Goal: Task Accomplishment & Management: Complete application form

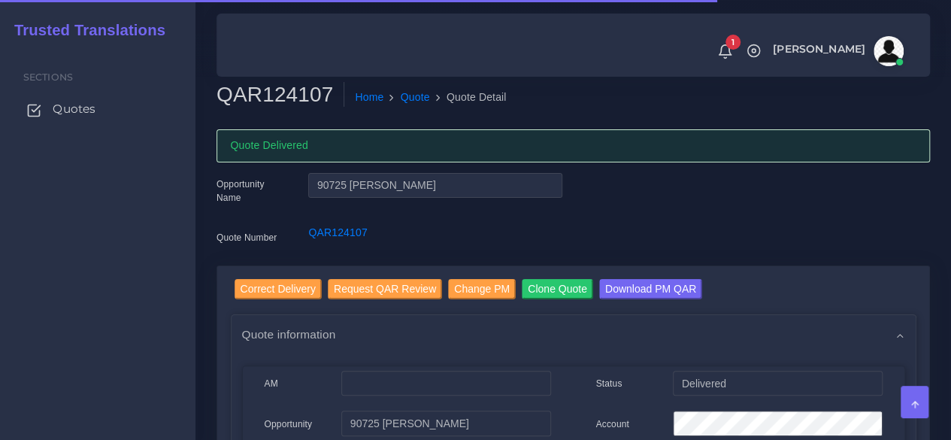
click at [92, 115] on span "Quotes" at bounding box center [74, 109] width 43 height 17
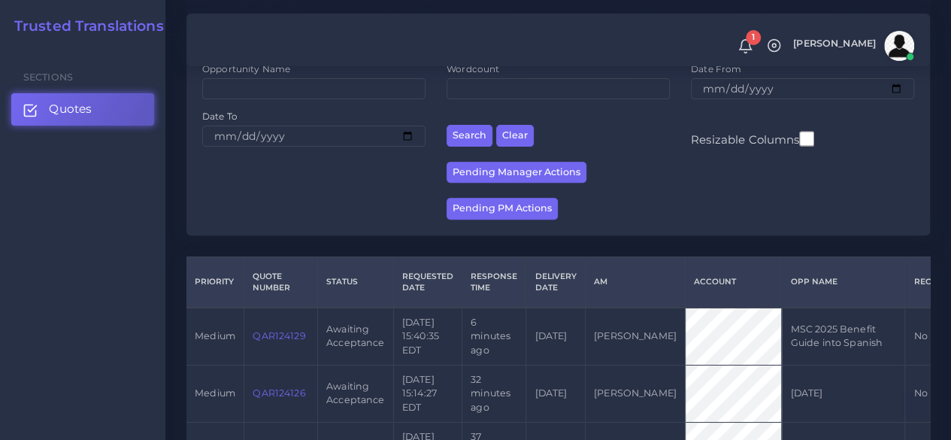
scroll to position [376, 0]
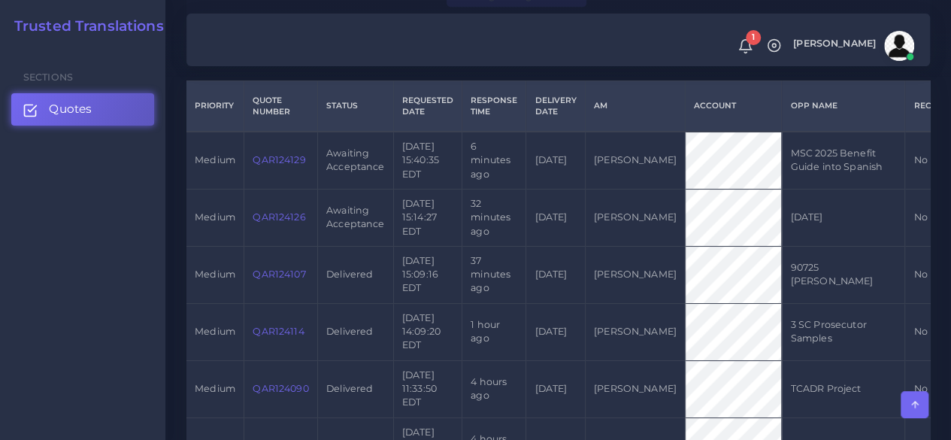
click at [283, 217] on link "QAR124126" at bounding box center [279, 216] width 53 height 11
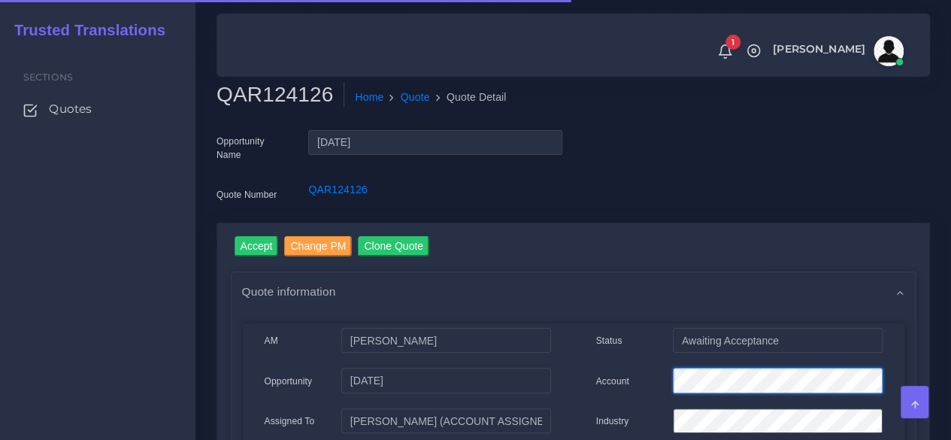
click at [622, 368] on div "Account" at bounding box center [739, 383] width 309 height 30
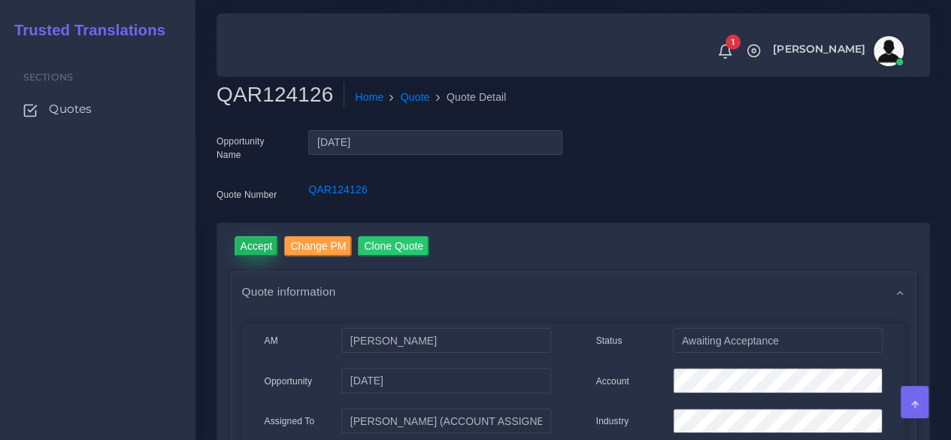
click at [264, 251] on input "Accept" at bounding box center [257, 246] width 44 height 20
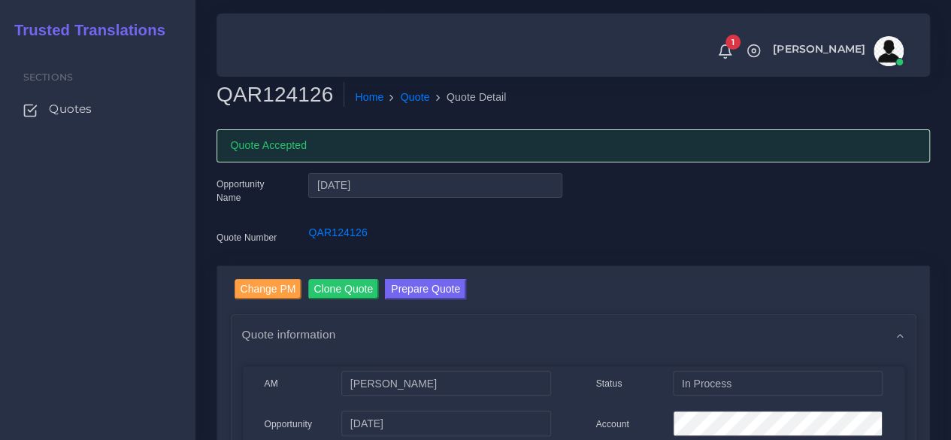
click at [281, 100] on h2 "QAR124126" at bounding box center [281, 95] width 128 height 26
copy h2 "QAR124126"
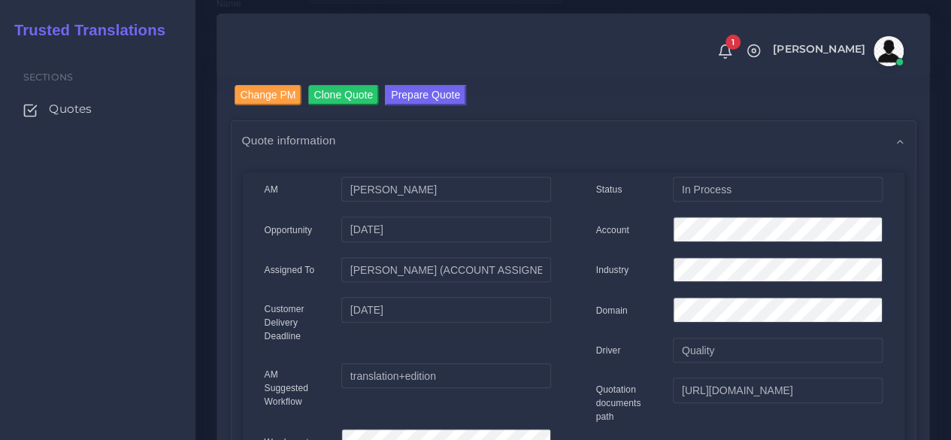
scroll to position [226, 0]
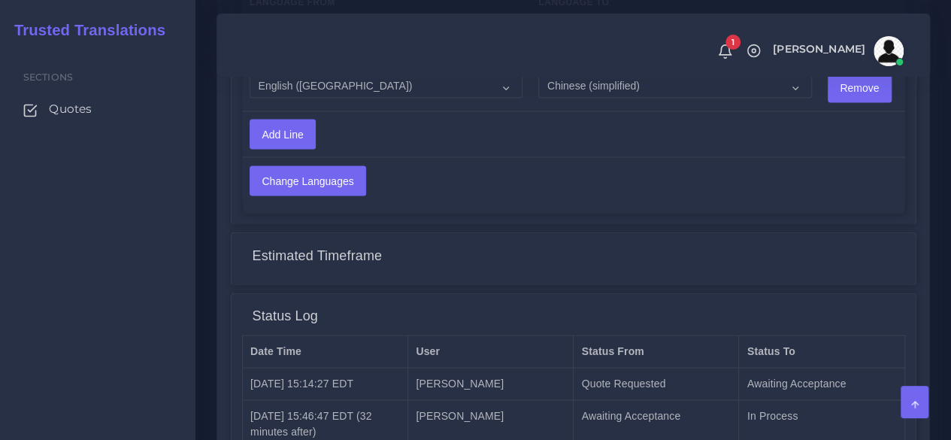
scroll to position [1429, 0]
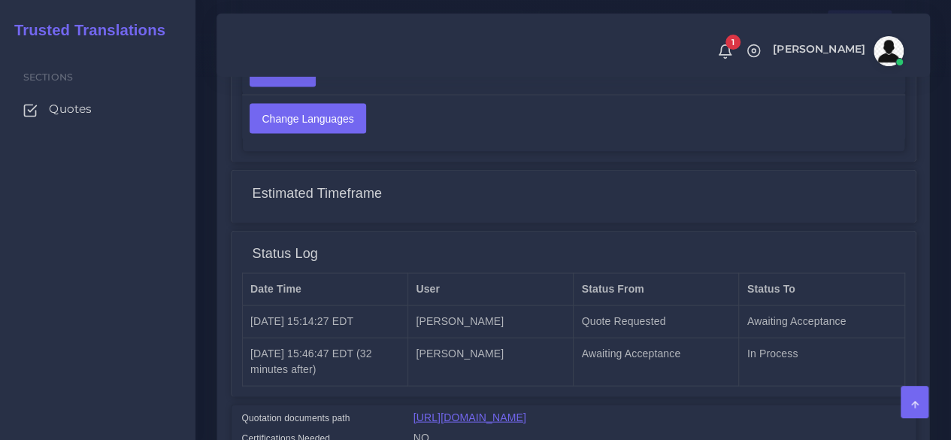
click at [493, 414] on link "[URL][DOMAIN_NAME]" at bounding box center [470, 417] width 113 height 12
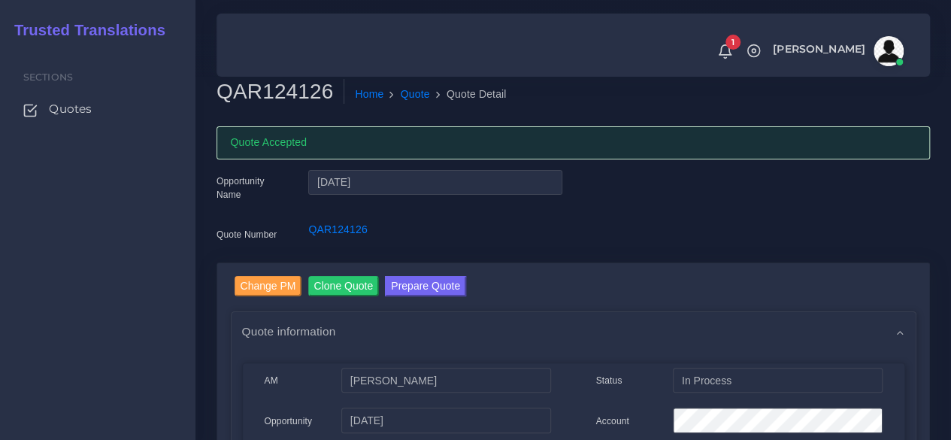
scroll to position [0, 0]
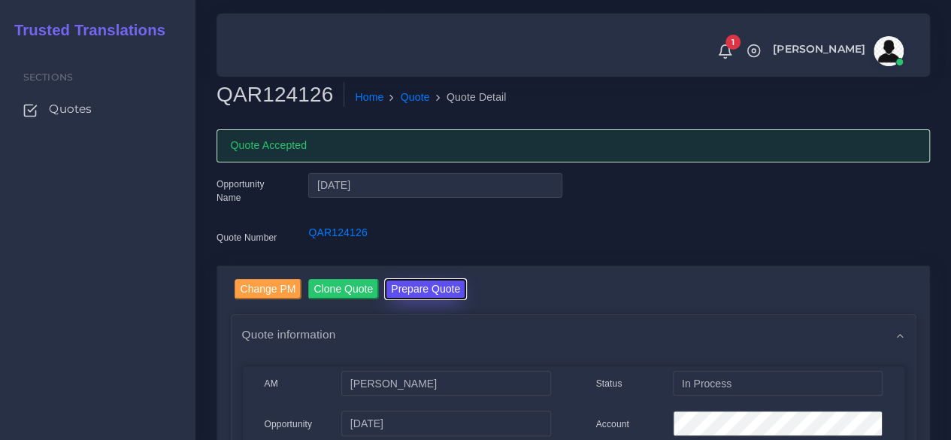
click at [409, 287] on button "Prepare Quote" at bounding box center [425, 289] width 81 height 20
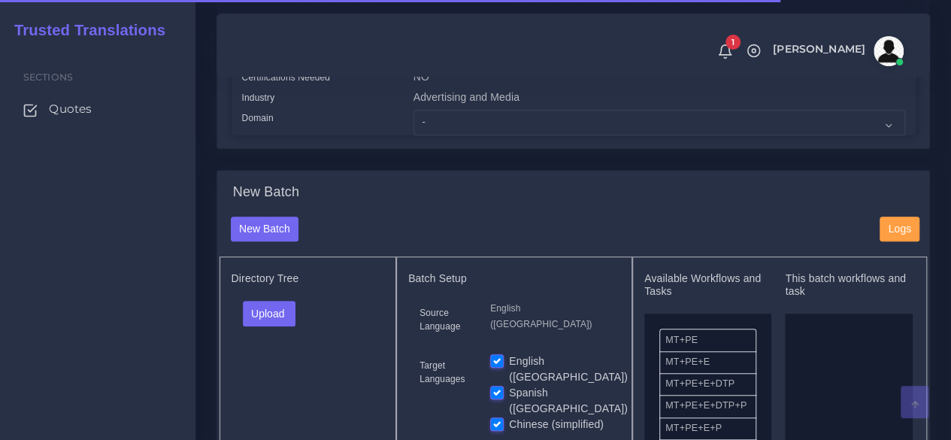
scroll to position [451, 0]
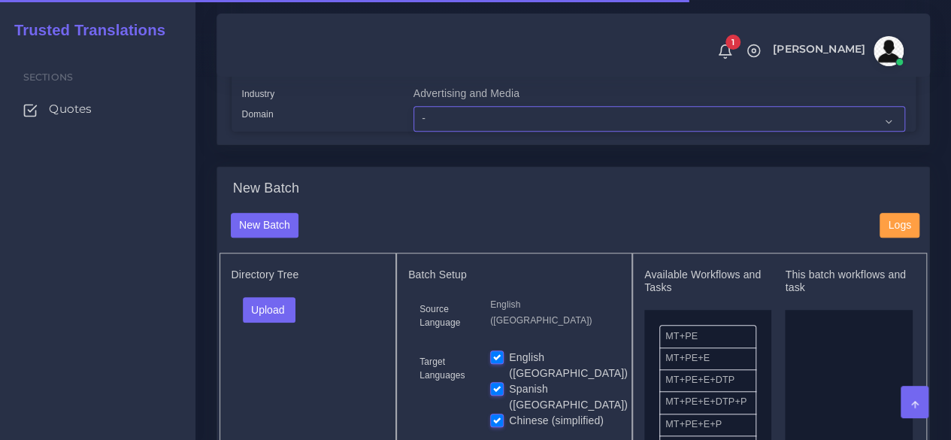
click at [442, 132] on select "- Advertising and Media Agriculture, Forestry and Fishing Architecture, Buildin…" at bounding box center [660, 119] width 492 height 26
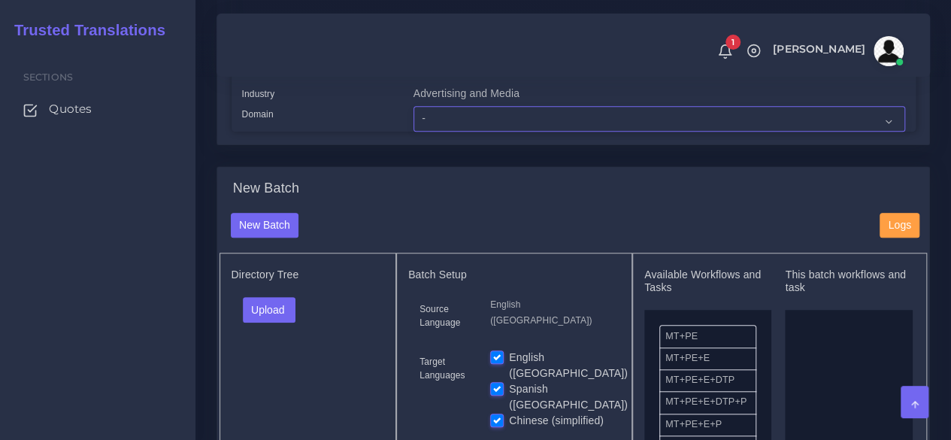
select select "Advertising and Media"
click at [414, 132] on select "- Advertising and Media Agriculture, Forestry and Fishing Architecture, Buildin…" at bounding box center [660, 119] width 492 height 26
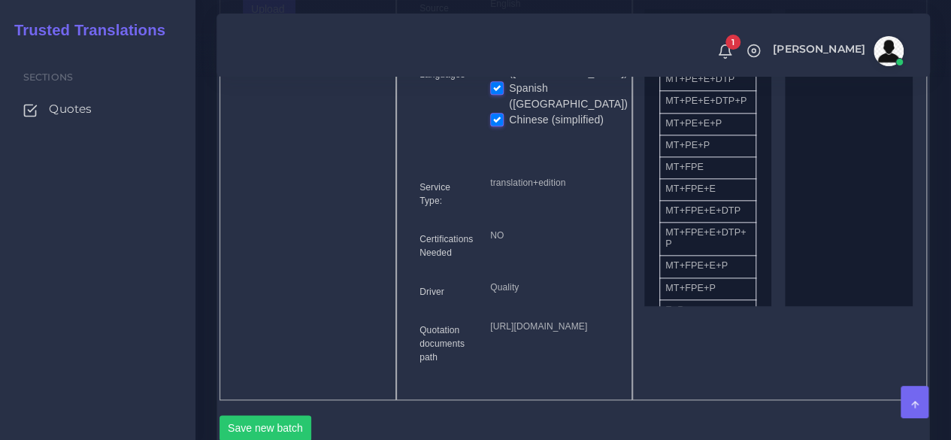
scroll to position [601, 0]
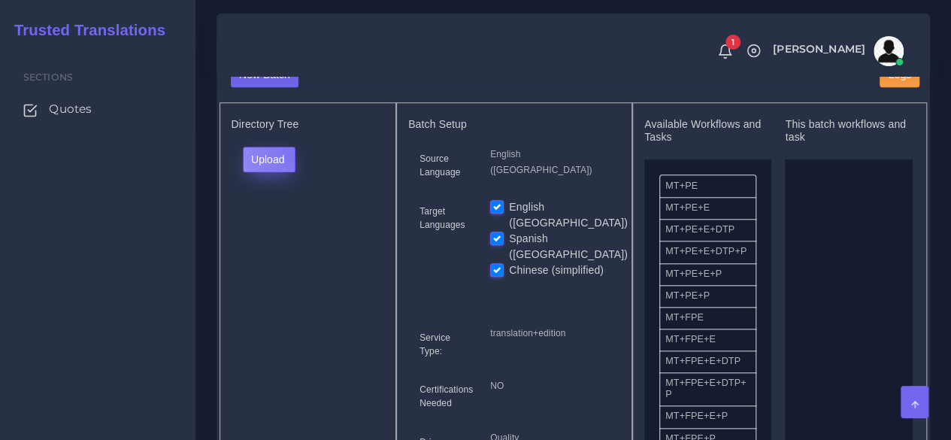
click at [291, 172] on button "Upload" at bounding box center [269, 160] width 53 height 26
click at [283, 226] on label "Files" at bounding box center [296, 216] width 104 height 19
click at [509, 231] on label "English ([GEOGRAPHIC_DATA])" at bounding box center [568, 215] width 119 height 32
click at [498, 213] on input "English ([GEOGRAPHIC_DATA])" at bounding box center [497, 206] width 14 height 14
checkbox input "false"
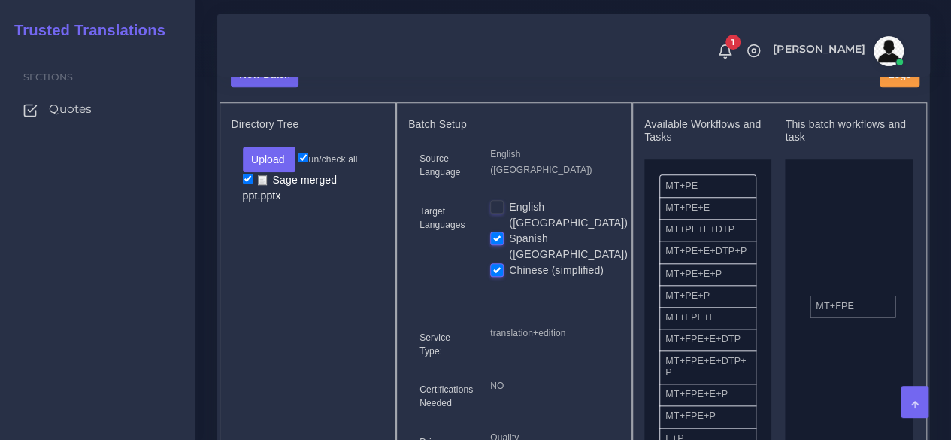
drag, startPoint x: 702, startPoint y: 351, endPoint x: 853, endPoint y: 330, distance: 151.8
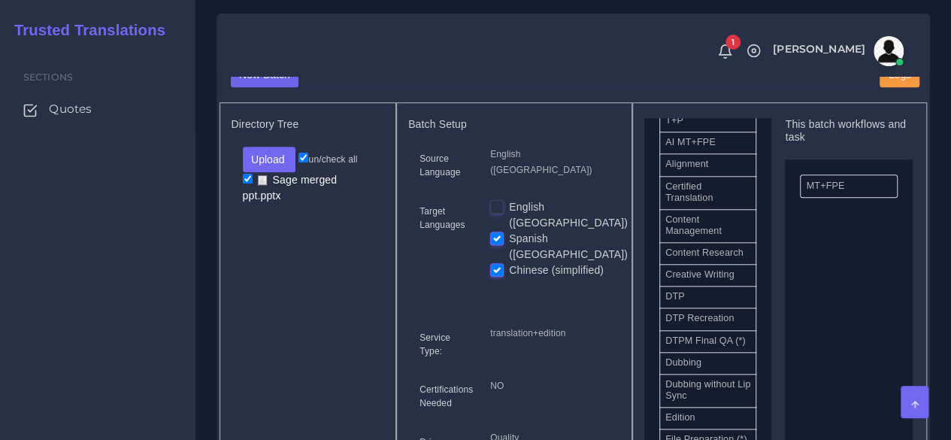
scroll to position [451, 0]
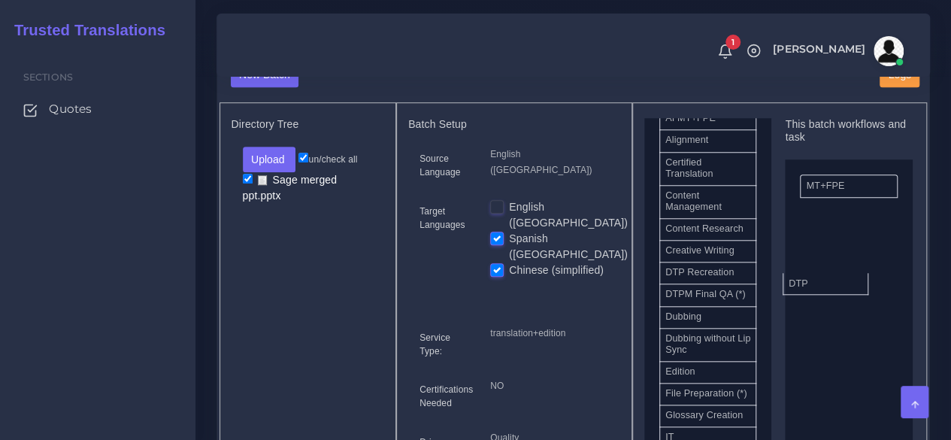
drag, startPoint x: 719, startPoint y: 320, endPoint x: 842, endPoint y: 314, distance: 123.5
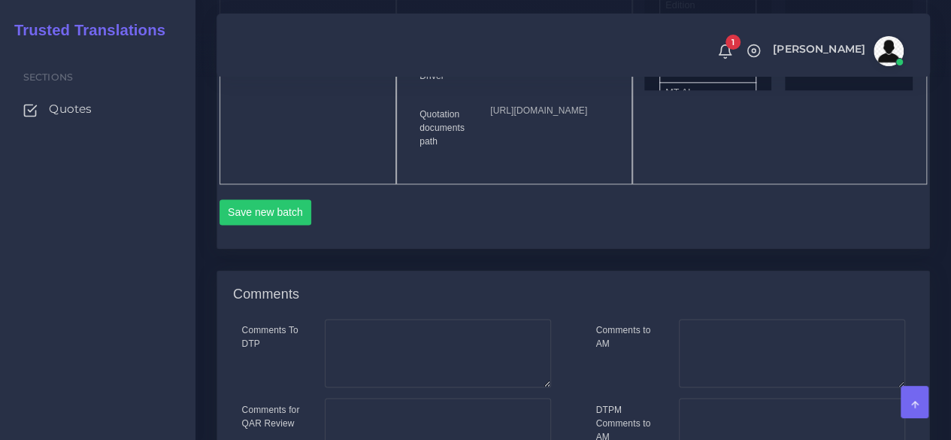
scroll to position [977, 0]
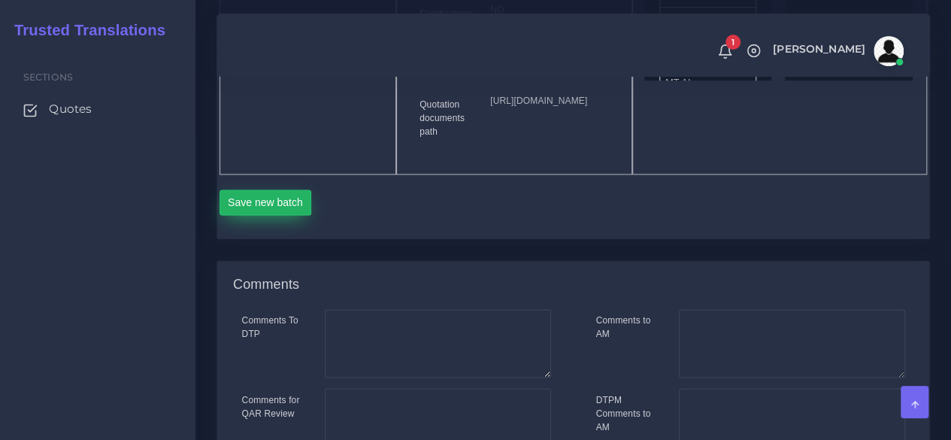
click at [271, 215] on button "Save new batch" at bounding box center [266, 202] width 92 height 26
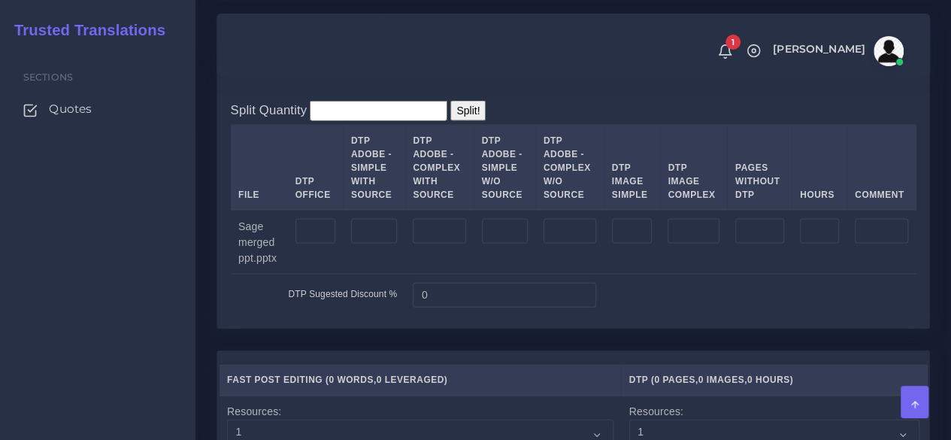
scroll to position [1504, 0]
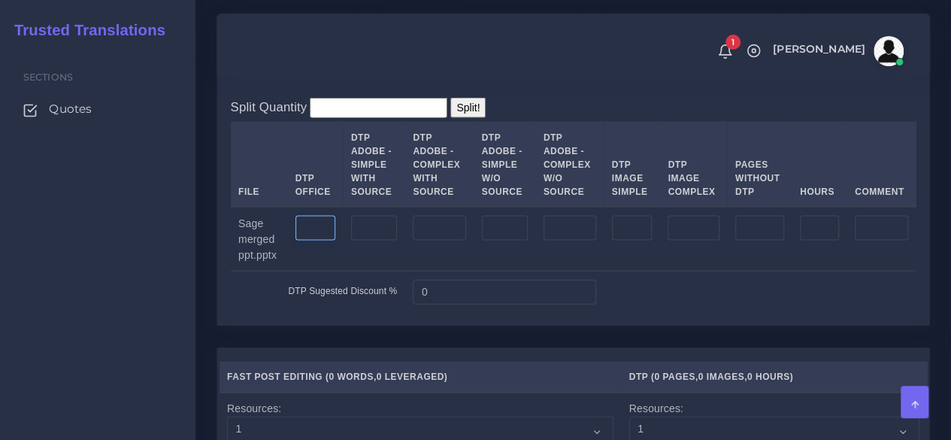
click at [325, 241] on input "number" at bounding box center [315, 229] width 40 height 26
type input "6"
click at [633, 241] on input "number" at bounding box center [632, 229] width 41 height 26
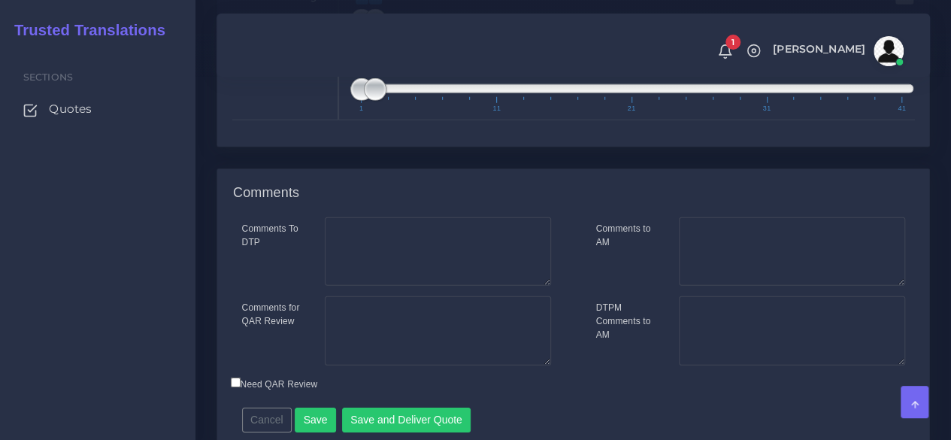
scroll to position [2201, 0]
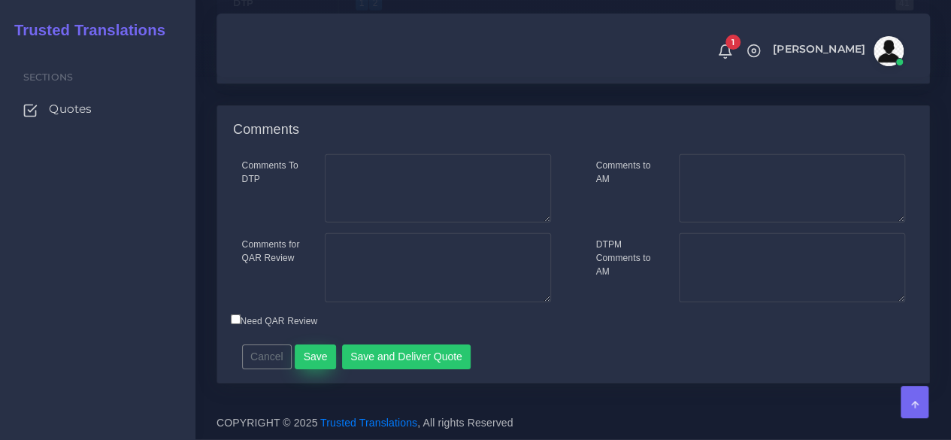
type input "16"
click at [314, 357] on button "Save" at bounding box center [315, 357] width 41 height 26
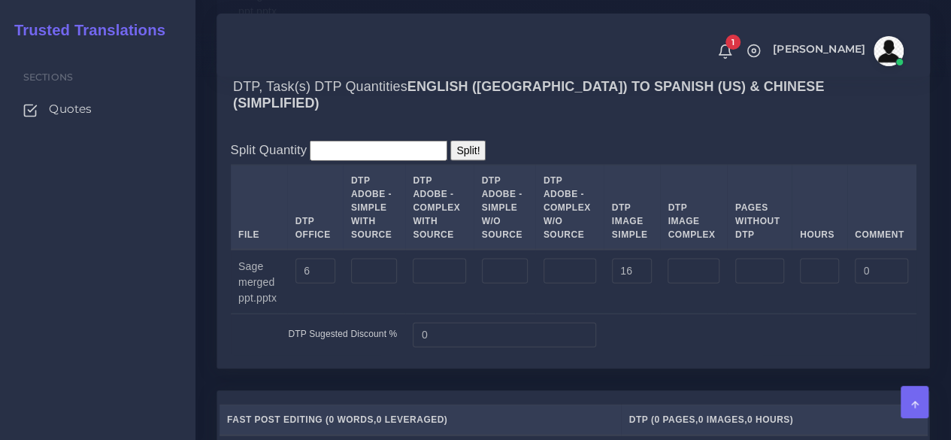
scroll to position [1203, 0]
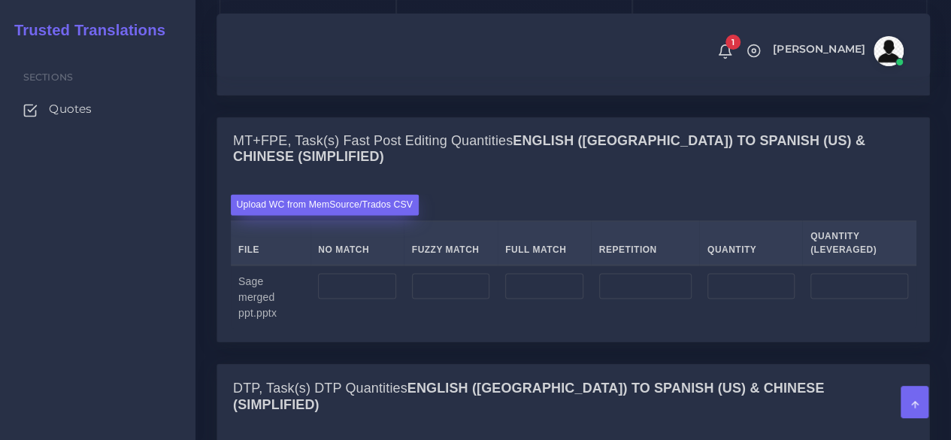
click at [340, 214] on label "Upload WC from MemSource/Trados CSV" at bounding box center [325, 204] width 189 height 20
click at [0, 0] on input "Upload WC from MemSource/Trados CSV" at bounding box center [0, 0] width 0 height 0
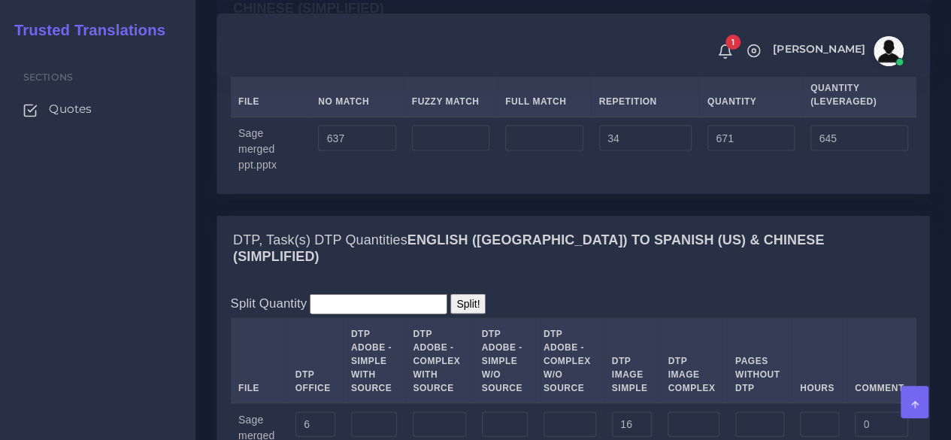
scroll to position [1353, 0]
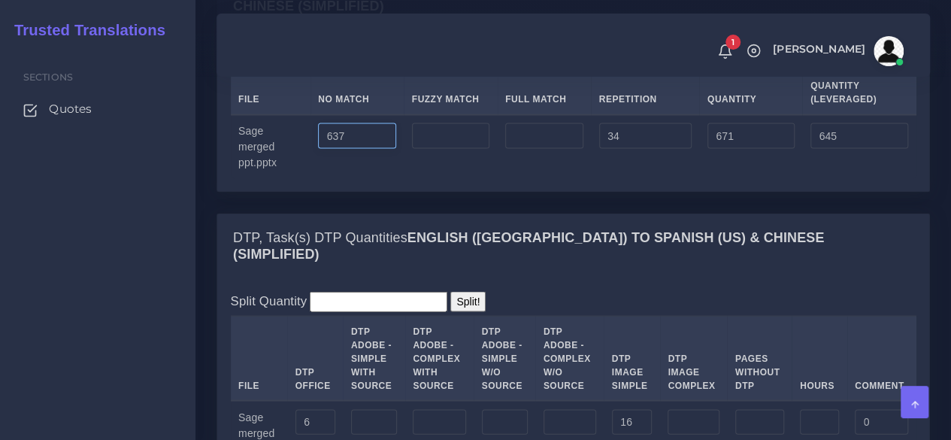
click at [336, 148] on input "637" at bounding box center [356, 136] width 77 height 26
type input "697"
type input "731"
type input "705"
click at [369, 191] on div "Upload WC from MemSource/Trados CSV File No Match Fuzzy Match Full Match Repeti…" at bounding box center [573, 111] width 712 height 160
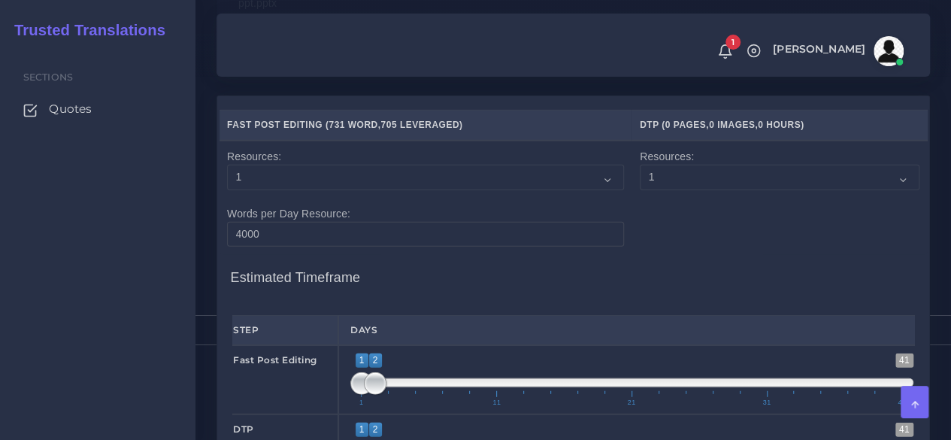
scroll to position [2030, 0]
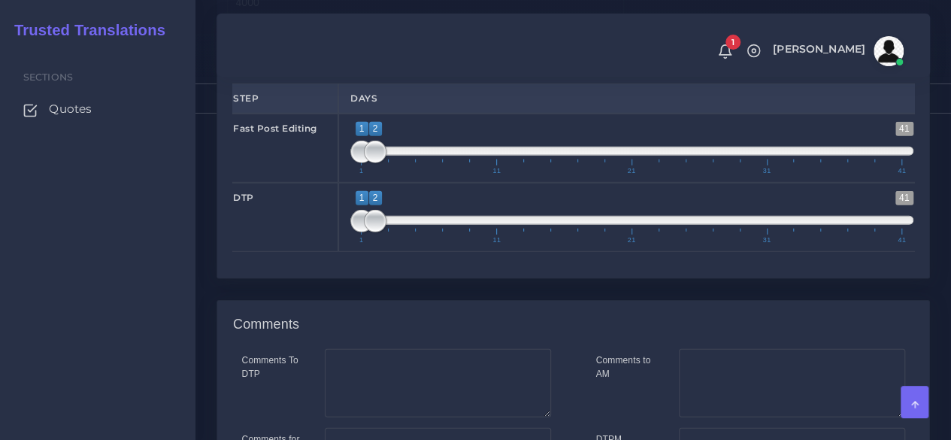
type input "1;1"
drag, startPoint x: 375, startPoint y: 180, endPoint x: 343, endPoint y: 185, distance: 32.6
click at [344, 183] on div "1 41 1 2 1 — 2 1 11 21 31 41 1;1" at bounding box center [631, 148] width 587 height 69
type input "2;2"
drag, startPoint x: 354, startPoint y: 237, endPoint x: 369, endPoint y: 237, distance: 15.0
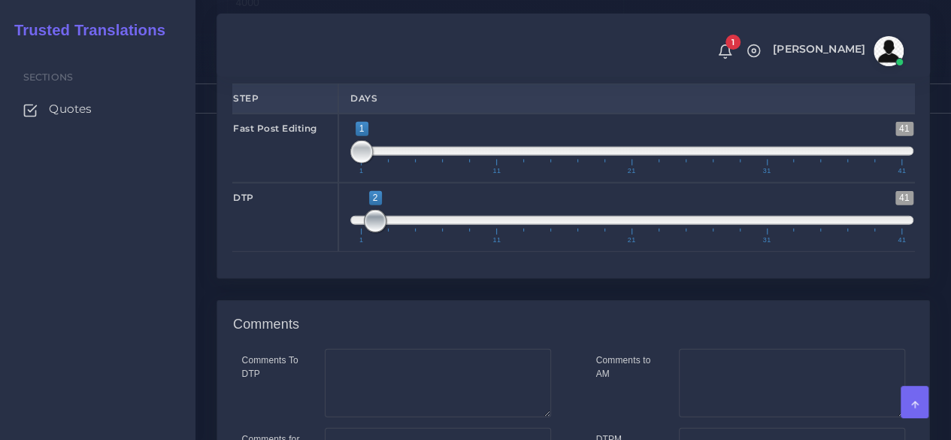
click at [369, 232] on span at bounding box center [375, 221] width 23 height 23
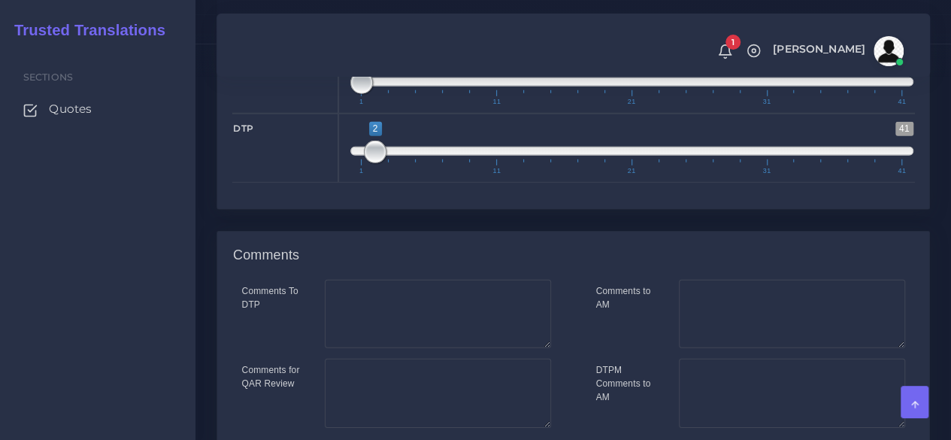
scroll to position [2244, 0]
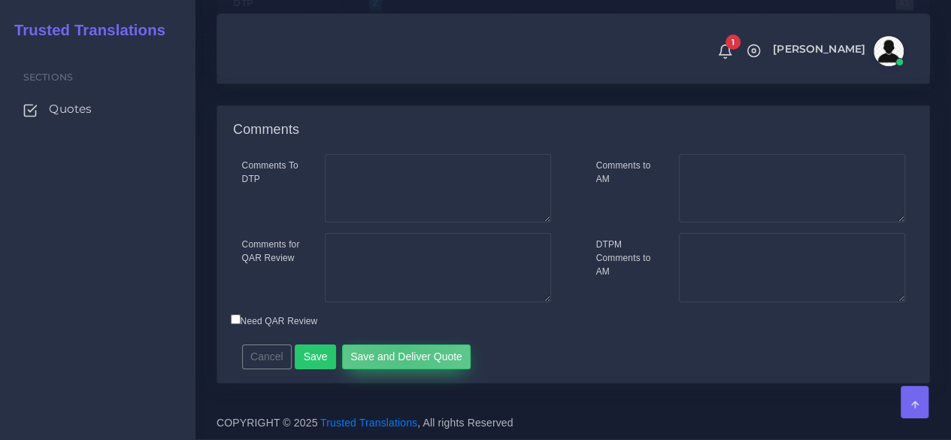
click at [394, 350] on button "Save and Deliver Quote" at bounding box center [406, 357] width 129 height 26
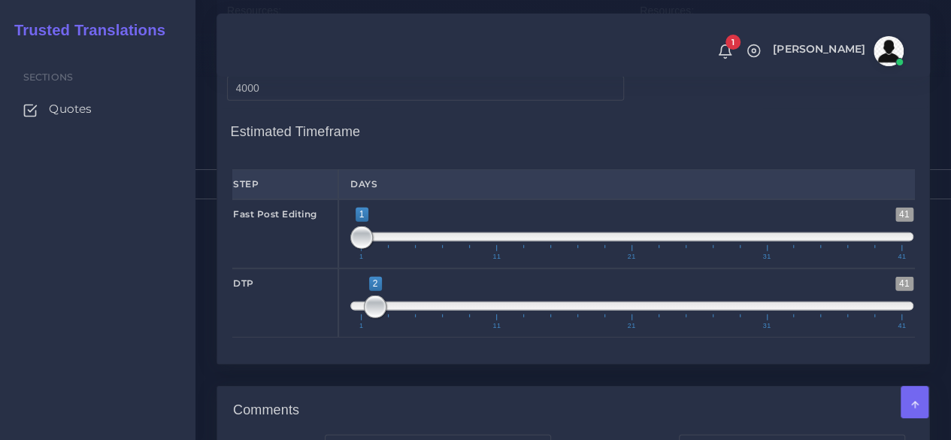
scroll to position [1943, 0]
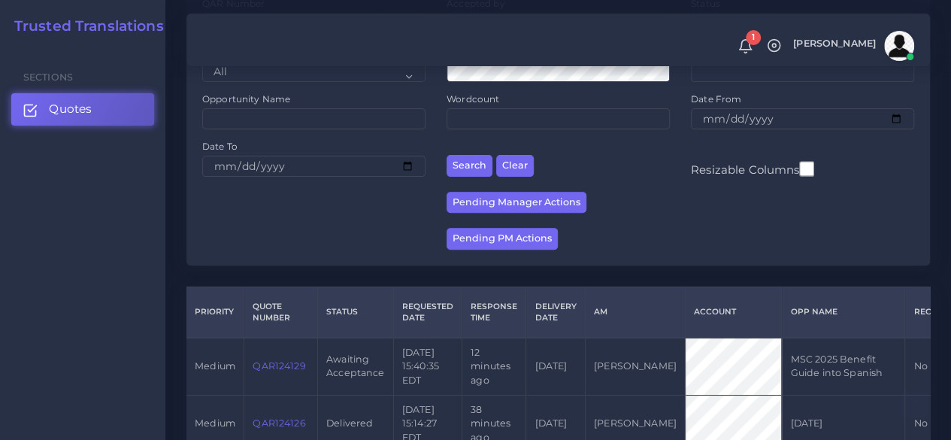
scroll to position [376, 0]
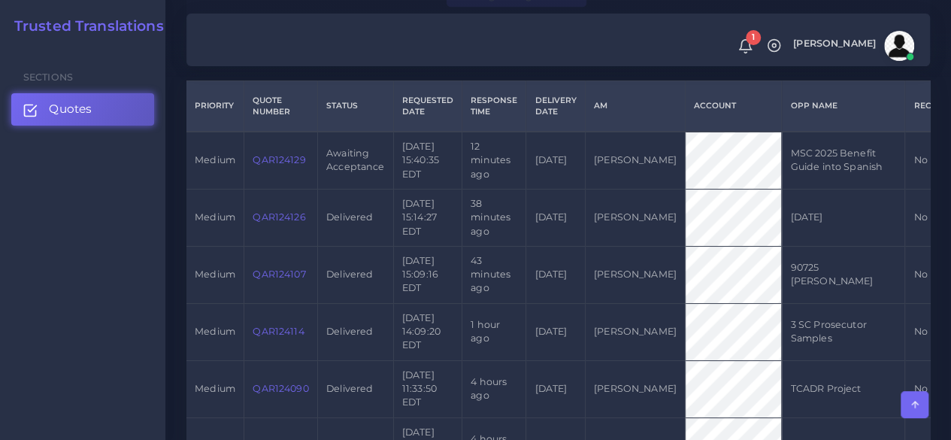
click at [280, 165] on link "QAR124129" at bounding box center [279, 159] width 53 height 11
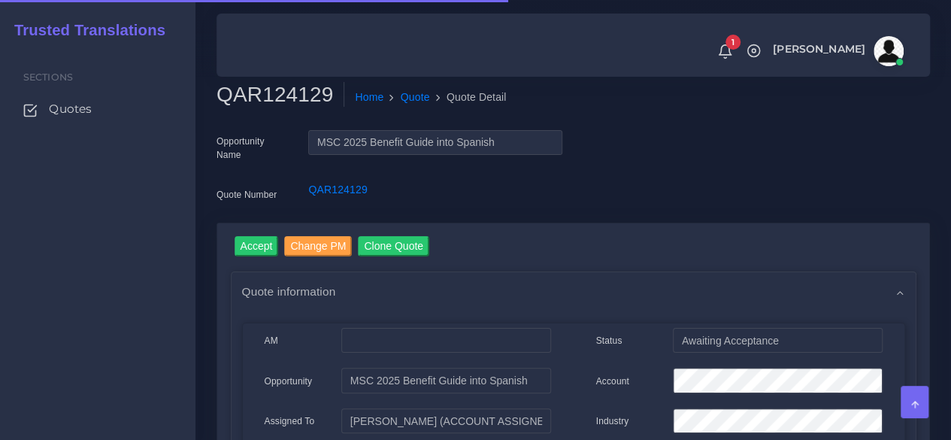
click at [248, 98] on h2 "QAR124129" at bounding box center [281, 95] width 128 height 26
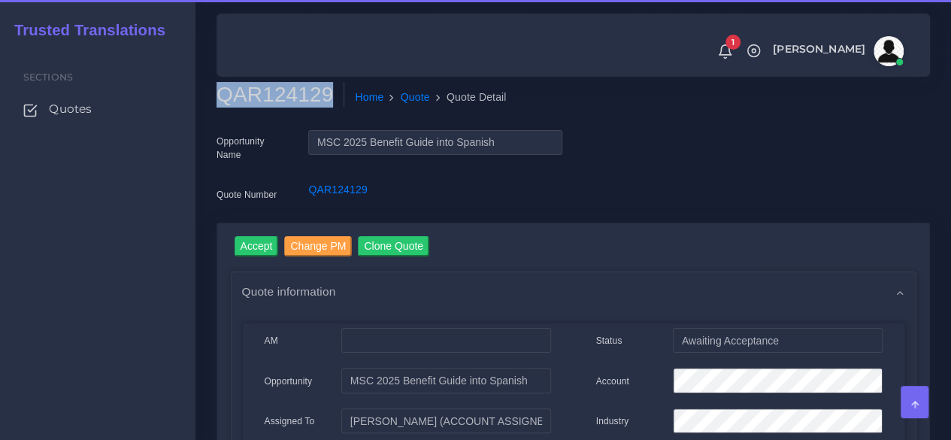
copy h2 "QAR124129"
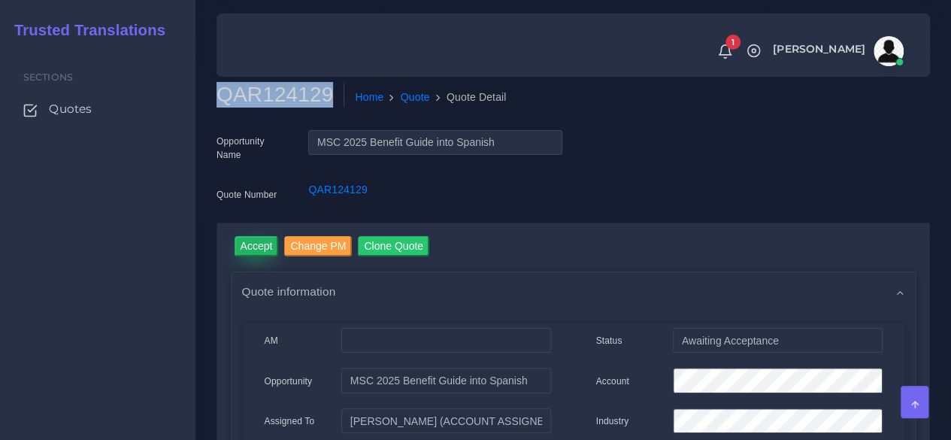
click at [253, 244] on input "Accept" at bounding box center [257, 246] width 44 height 20
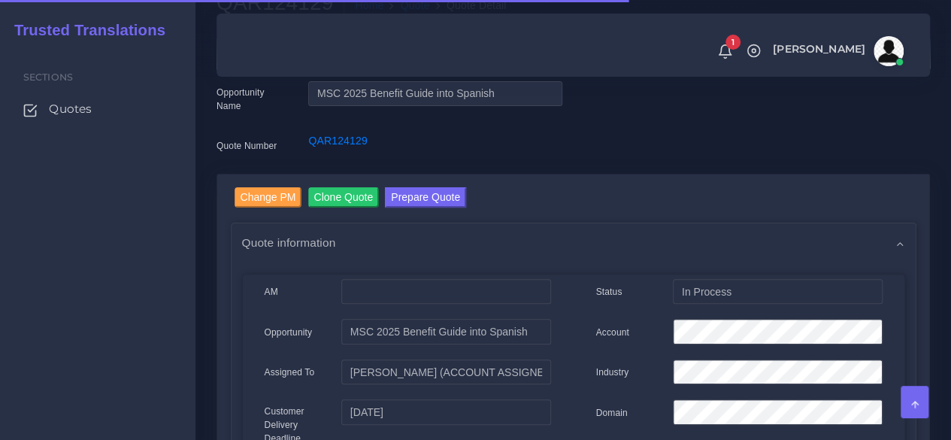
scroll to position [150, 0]
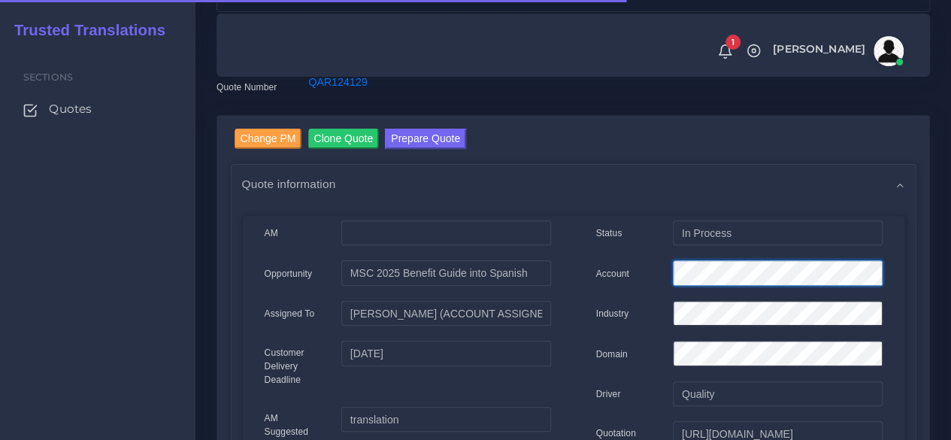
click at [617, 276] on div "Account" at bounding box center [739, 275] width 309 height 30
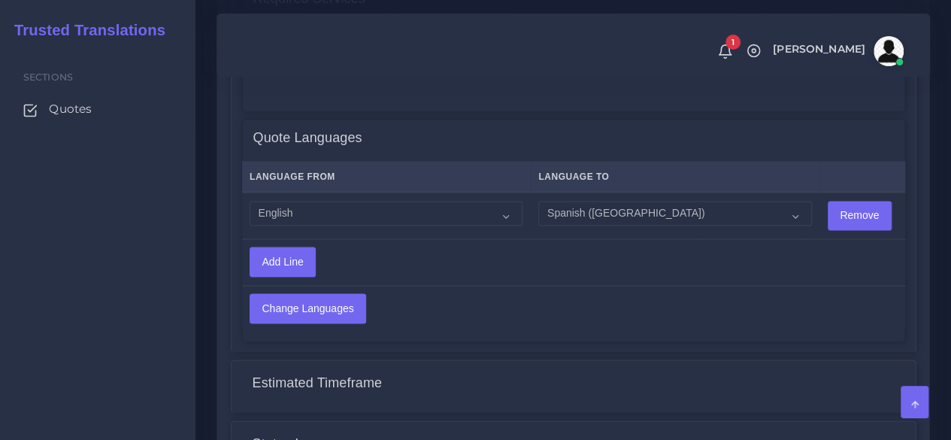
scroll to position [1053, 0]
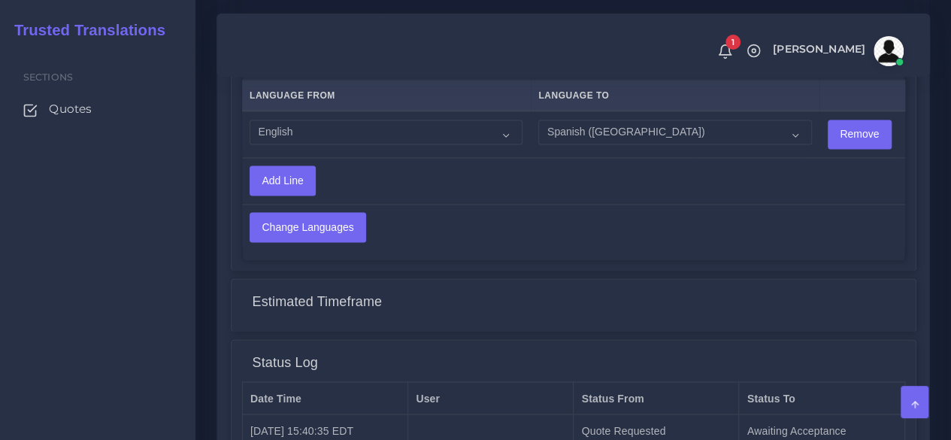
click at [353, 145] on td "Acoli Afar Afrikaans Akan Akateko [DEMOGRAPHIC_DATA] American Sign Language (AS…" at bounding box center [386, 134] width 289 height 47
click at [351, 134] on select "Acoli Afar Afrikaans Akan Akateko Albanian American Sign Language (ASL) Amharic…" at bounding box center [386, 133] width 273 height 26
select select "14001"
click at [250, 120] on select "Acoli Afar Afrikaans Akan Akateko Albanian American Sign Language (ASL) Amharic…" at bounding box center [386, 133] width 273 height 26
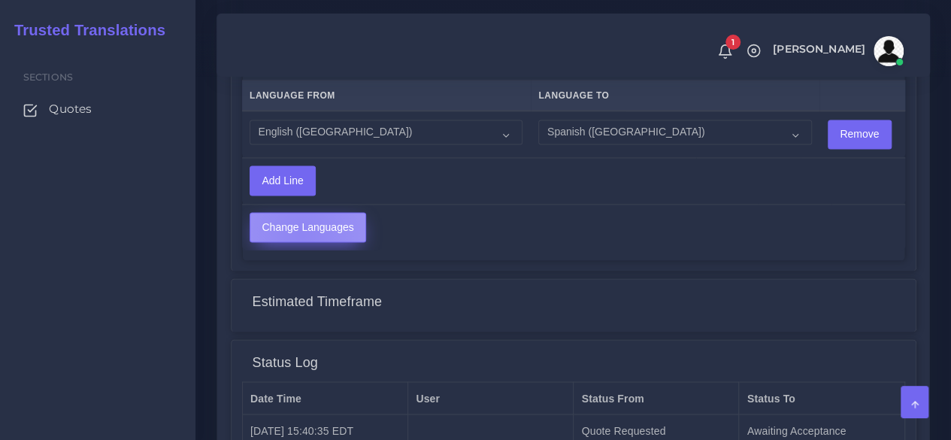
click at [301, 234] on input "Change Languages" at bounding box center [307, 227] width 115 height 29
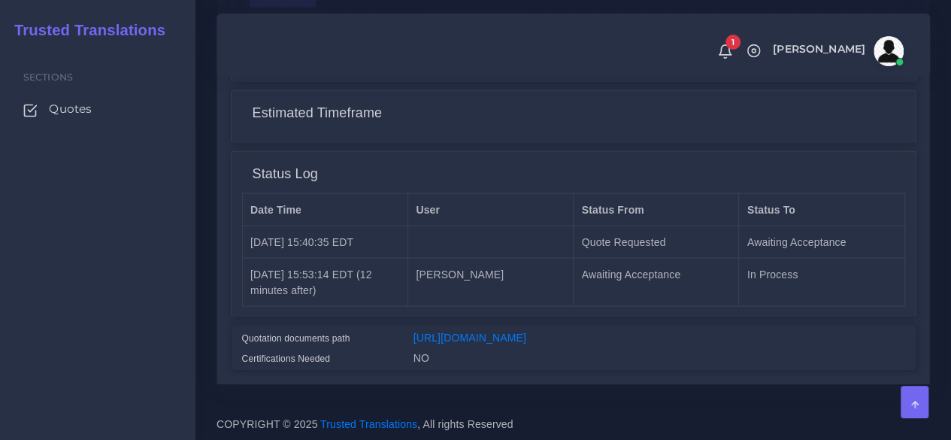
scroll to position [1265, 0]
click at [480, 331] on link "[URL][DOMAIN_NAME]" at bounding box center [470, 337] width 113 height 12
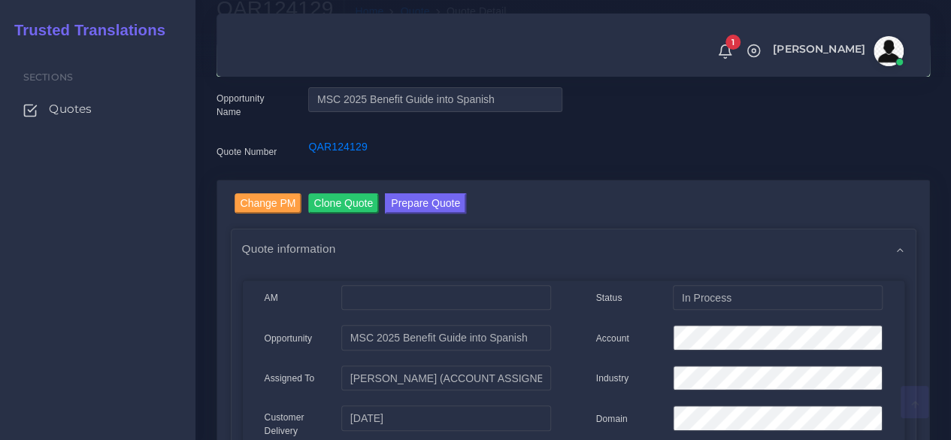
scroll to position [0, 0]
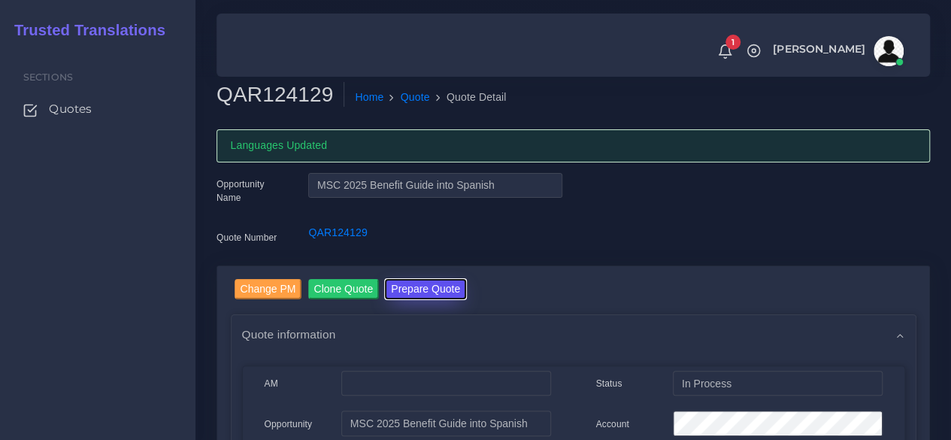
click at [442, 282] on button "Prepare Quote" at bounding box center [425, 289] width 81 height 20
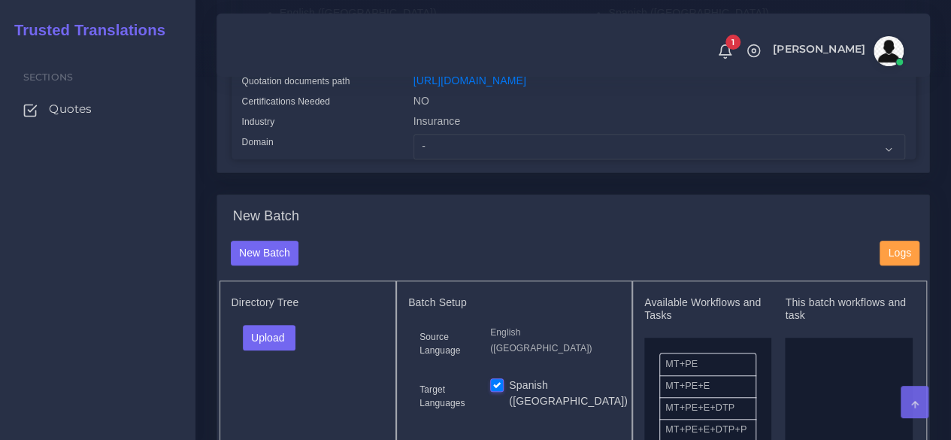
scroll to position [451, 0]
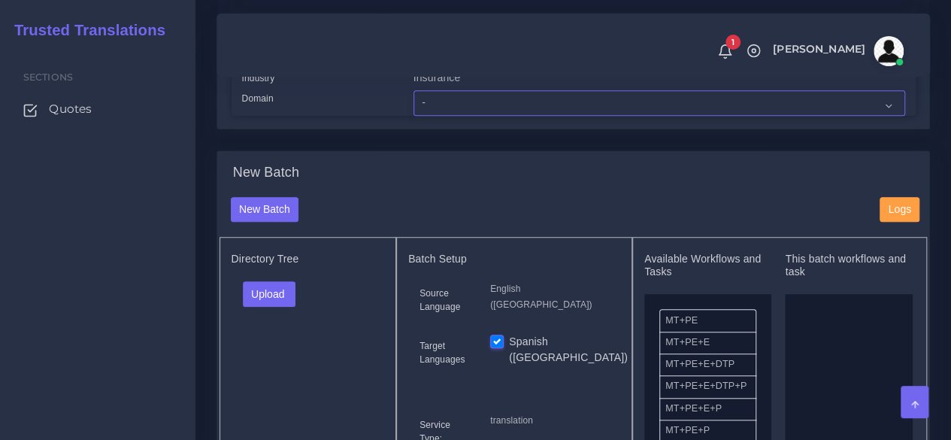
click at [430, 116] on select "- Advertising and Media Agriculture, Forestry and Fishing Architecture, Buildin…" at bounding box center [660, 103] width 492 height 26
select select "Human Resources - HR"
click at [414, 116] on select "- Advertising and Media Agriculture, Forestry and Fishing Architecture, Buildin…" at bounding box center [660, 103] width 492 height 26
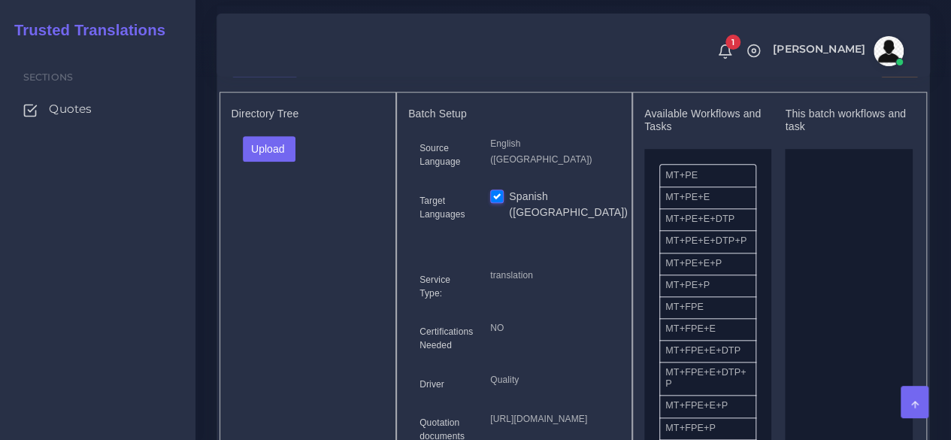
scroll to position [601, 0]
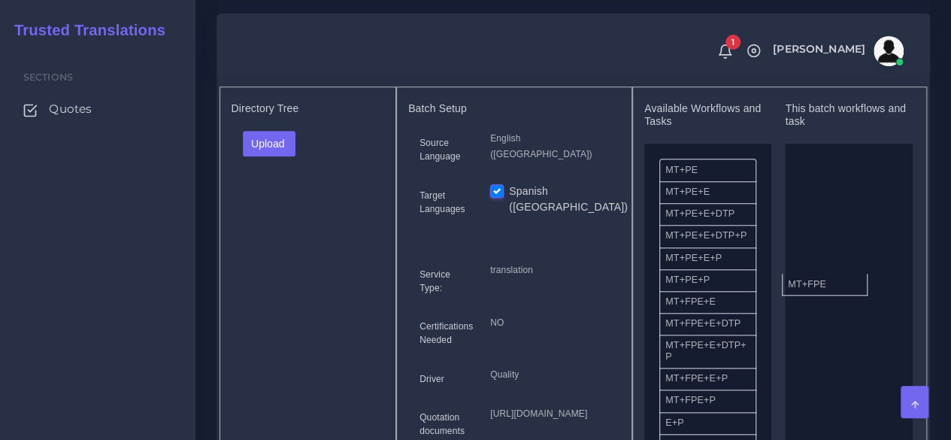
drag, startPoint x: 719, startPoint y: 332, endPoint x: 856, endPoint y: 301, distance: 141.0
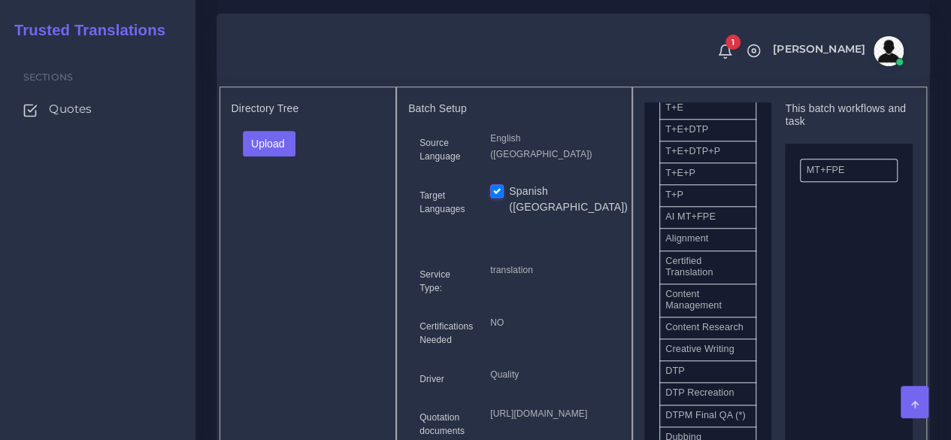
scroll to position [376, 0]
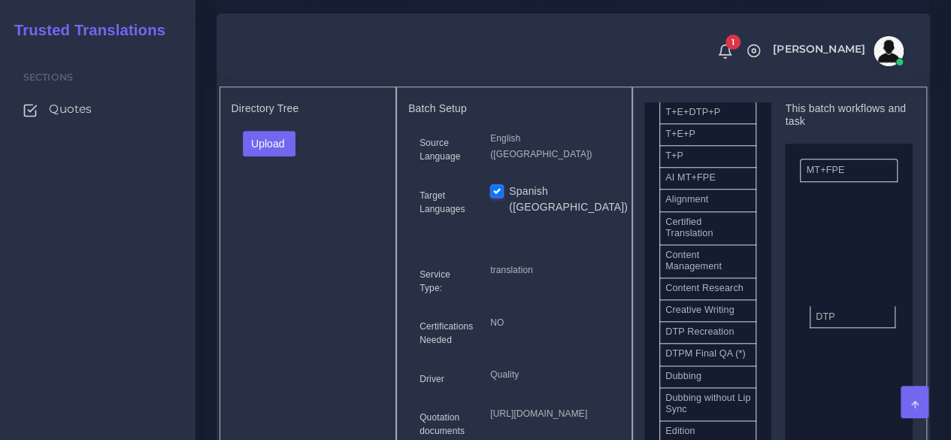
drag, startPoint x: 686, startPoint y: 370, endPoint x: 827, endPoint y: 336, distance: 145.3
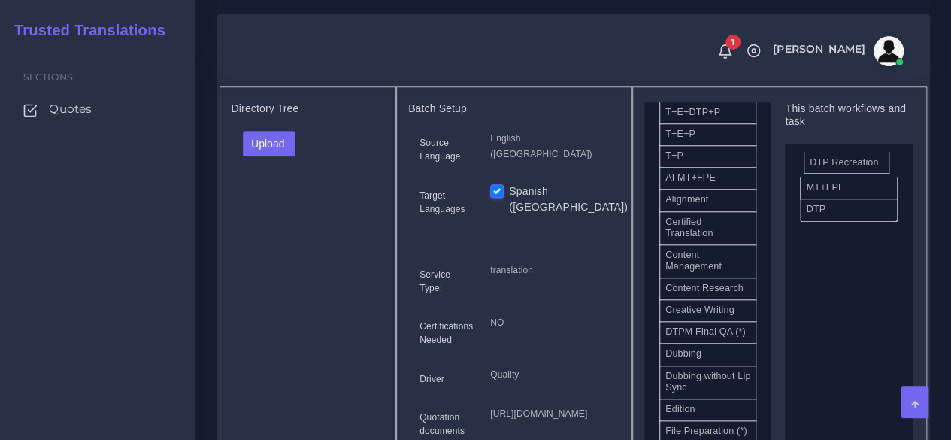
drag, startPoint x: 714, startPoint y: 377, endPoint x: 857, endPoint y: 190, distance: 235.4
click at [272, 156] on button "Upload" at bounding box center [269, 144] width 53 height 26
click at [269, 210] on label "Files" at bounding box center [296, 200] width 104 height 19
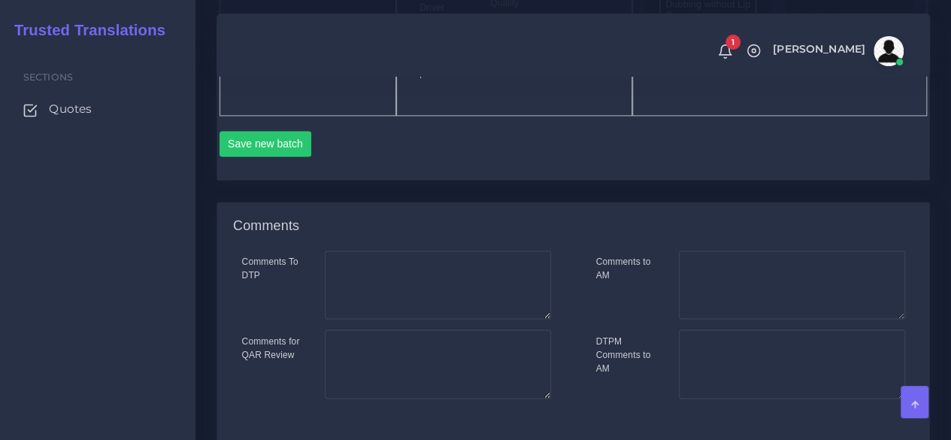
scroll to position [977, 0]
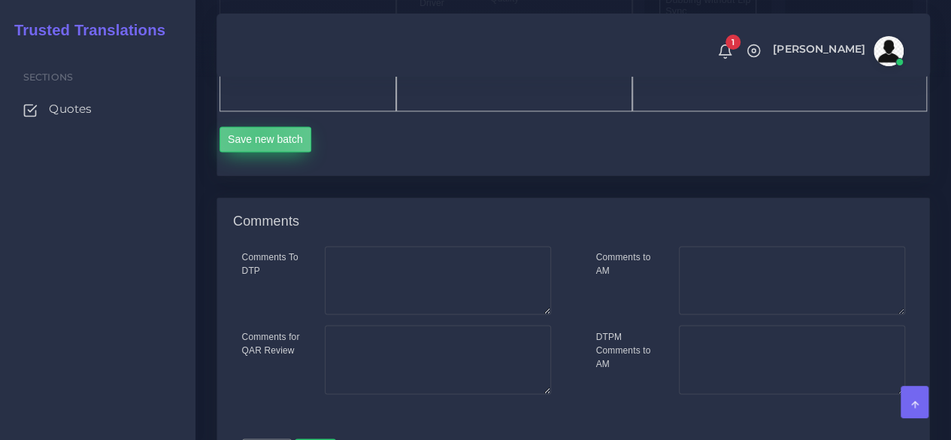
click at [260, 152] on button "Save new batch" at bounding box center [266, 139] width 92 height 26
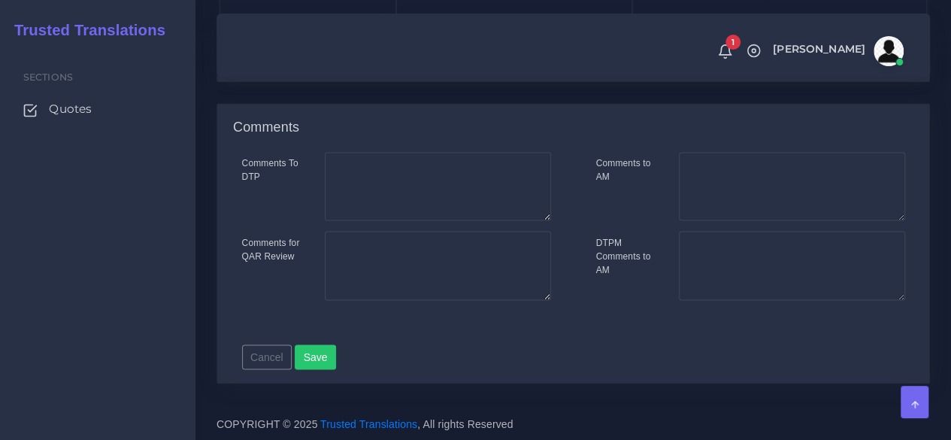
scroll to position [1174, 0]
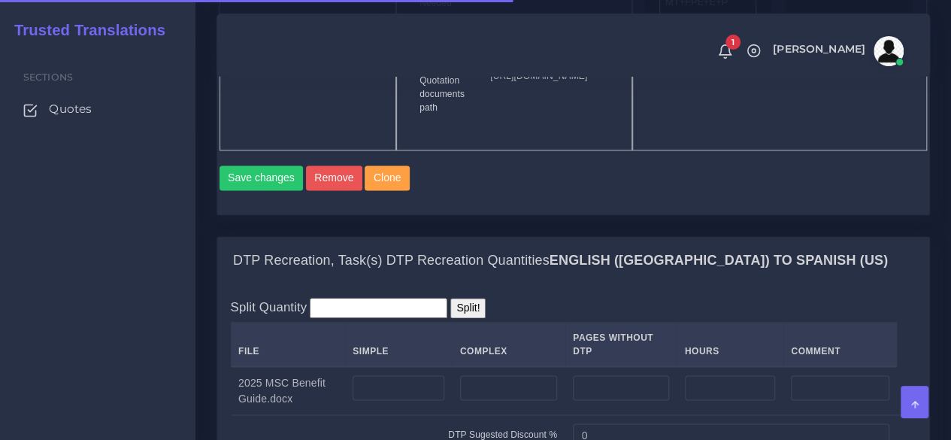
scroll to position [1203, 0]
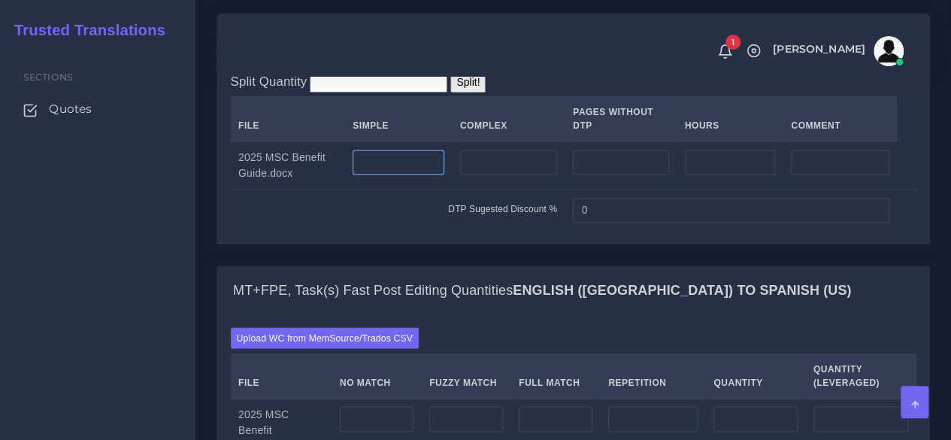
click at [424, 175] on input "number" at bounding box center [399, 163] width 92 height 26
type input "2"
type input "18"
click at [490, 175] on input "number" at bounding box center [508, 163] width 97 height 26
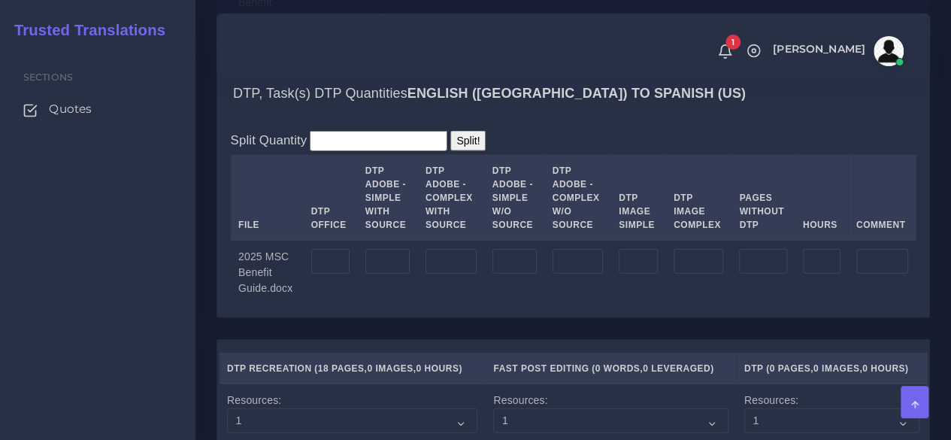
scroll to position [1654, 0]
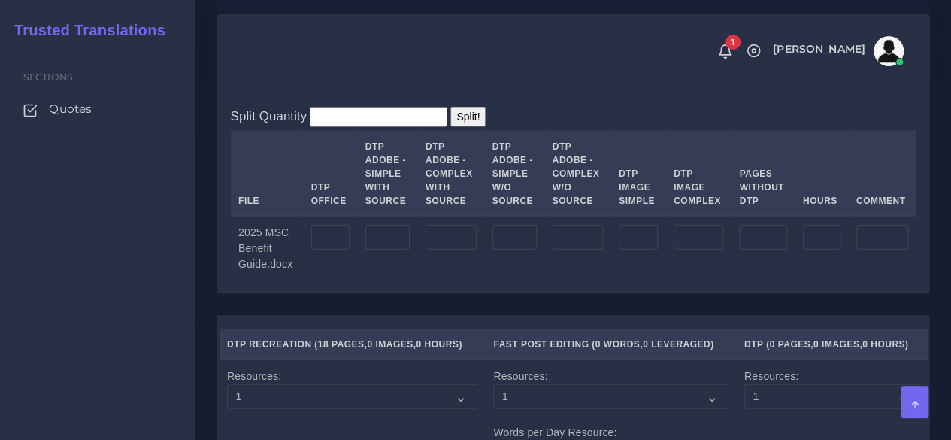
type input "14"
click at [392, 250] on input "number" at bounding box center [387, 238] width 44 height 26
type input "18"
click at [457, 250] on input "number" at bounding box center [451, 238] width 51 height 26
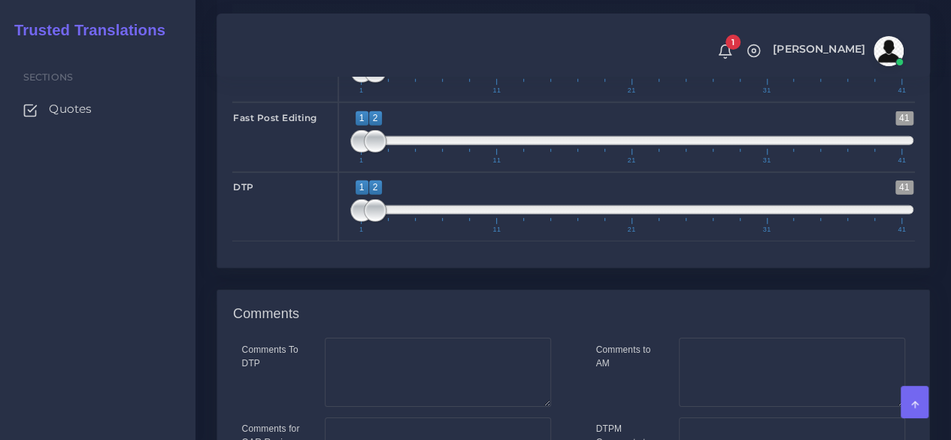
scroll to position [2451, 0]
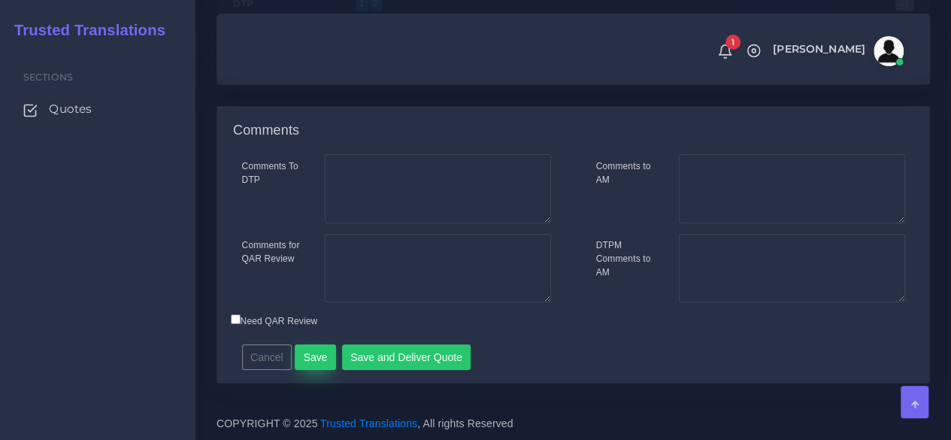
type input "14"
click at [298, 353] on button "Save" at bounding box center [315, 357] width 41 height 26
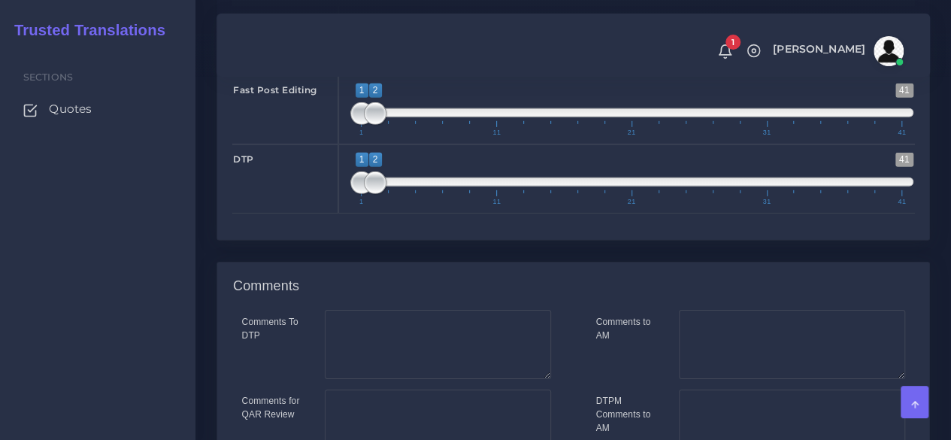
scroll to position [2481, 0]
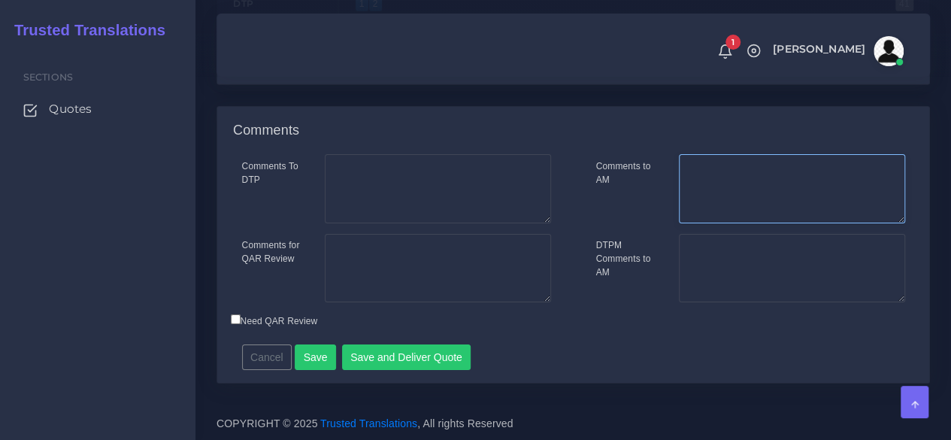
click at [755, 217] on textarea "Comments to AM" at bounding box center [792, 188] width 226 height 69
type textarea "Actualizamos la cotizacion cuando envien el archivo final."
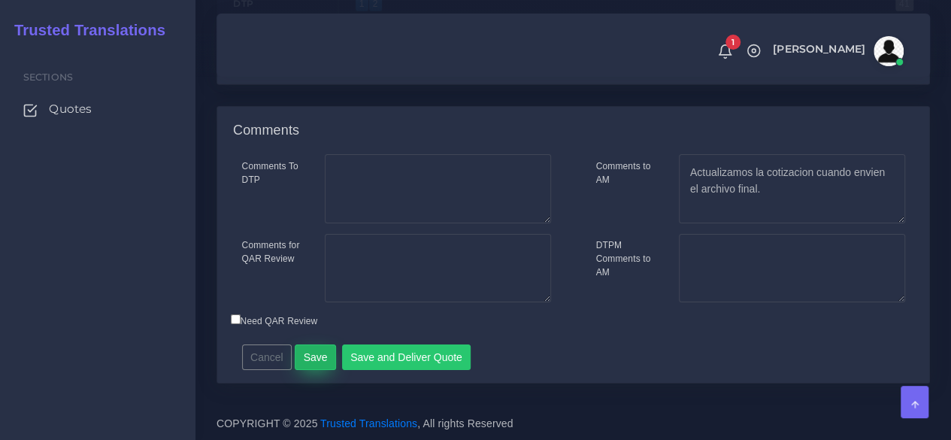
click at [308, 369] on button "Save" at bounding box center [315, 357] width 41 height 26
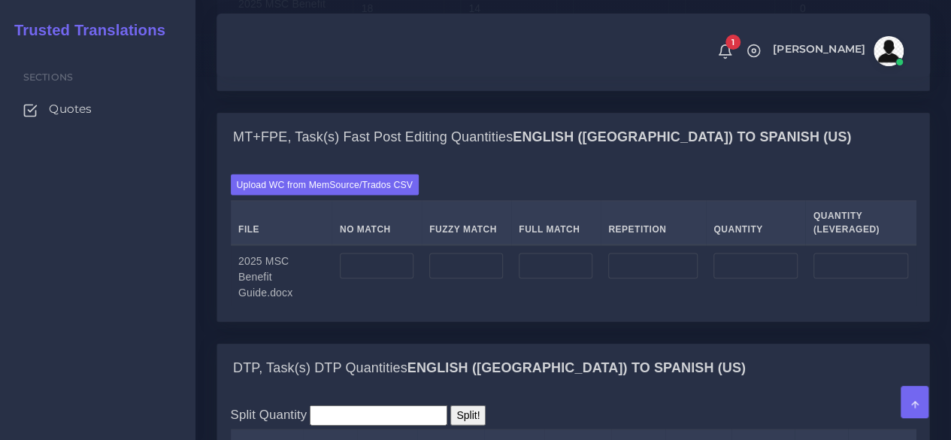
scroll to position [1579, 0]
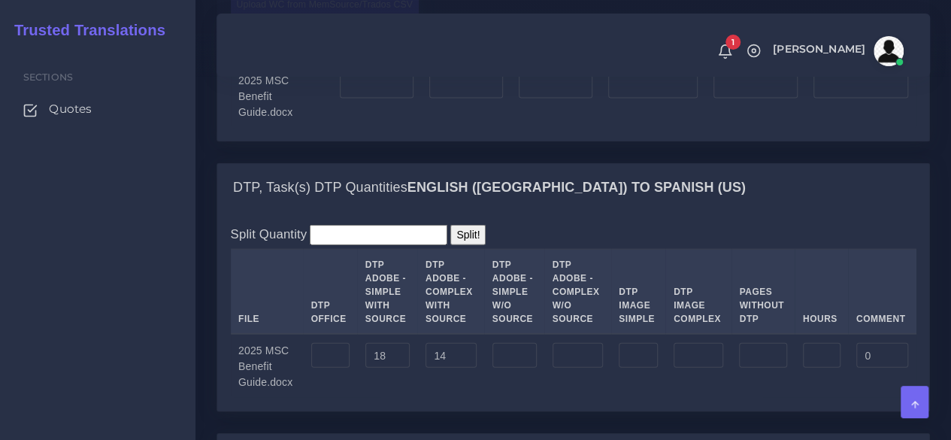
click at [287, 14] on label "Upload WC from MemSource/Trados CSV" at bounding box center [325, 4] width 189 height 20
click at [0, 0] on input "Upload WC from MemSource/Trados CSV" at bounding box center [0, 0] width 0 height 0
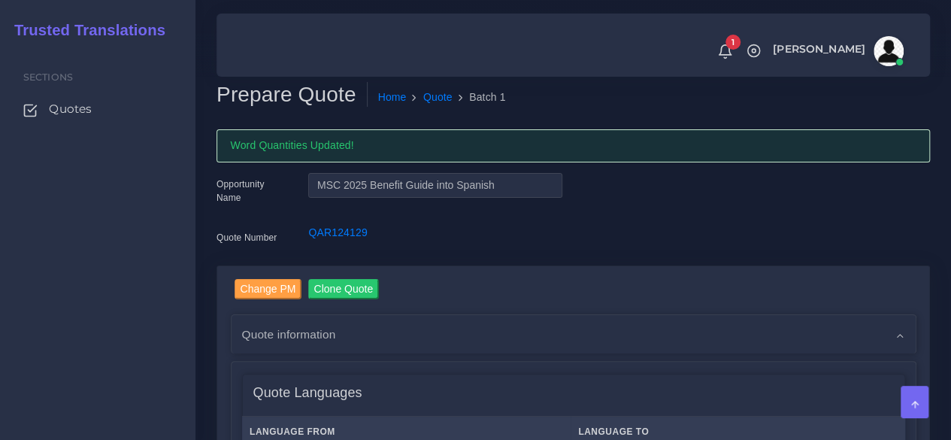
click at [131, 336] on div "Sections Quotes" at bounding box center [97, 243] width 195 height 393
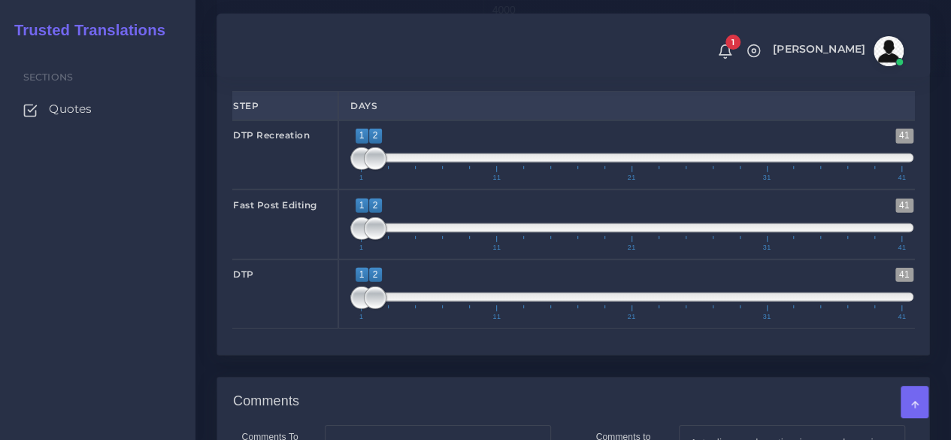
scroll to position [2180, 0]
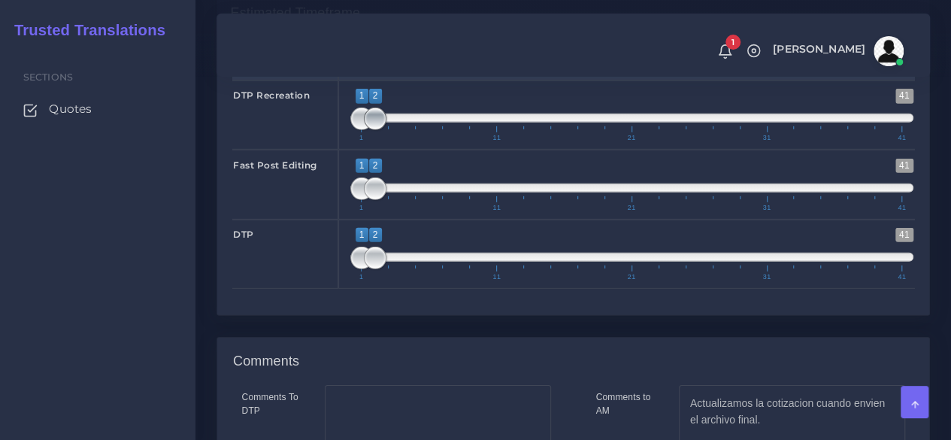
type input "1;1"
drag, startPoint x: 377, startPoint y: 201, endPoint x: 350, endPoint y: 208, distance: 27.9
click at [350, 141] on span "1 41 1 1 1 — 1 1 11 21 31 41" at bounding box center [631, 115] width 563 height 53
drag, startPoint x: 377, startPoint y: 337, endPoint x: 368, endPoint y: 341, distance: 9.1
click at [395, 269] on span at bounding box center [388, 258] width 23 height 23
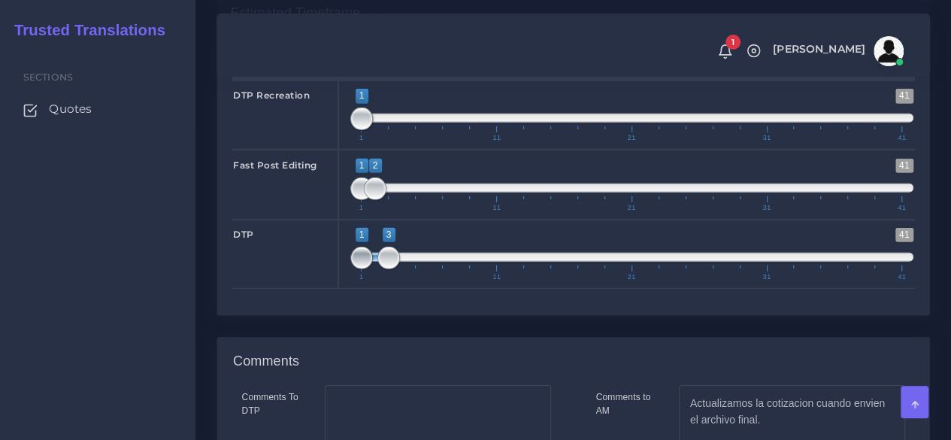
type input "3;3"
drag, startPoint x: 364, startPoint y: 341, endPoint x: 389, endPoint y: 341, distance: 25.6
click at [389, 269] on span at bounding box center [388, 258] width 23 height 23
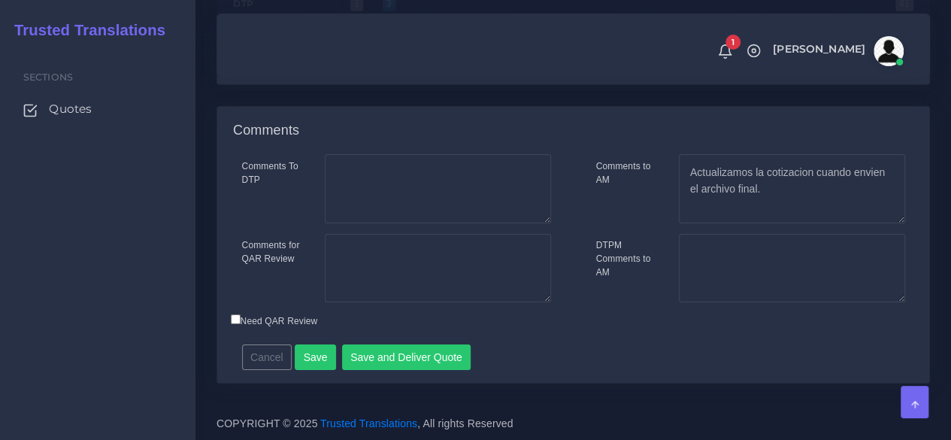
scroll to position [2493, 0]
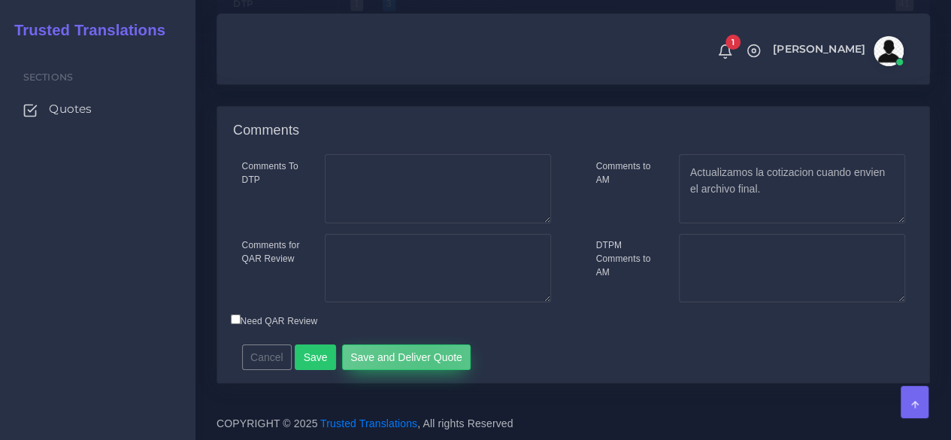
click at [423, 363] on button "Save and Deliver Quote" at bounding box center [406, 357] width 129 height 26
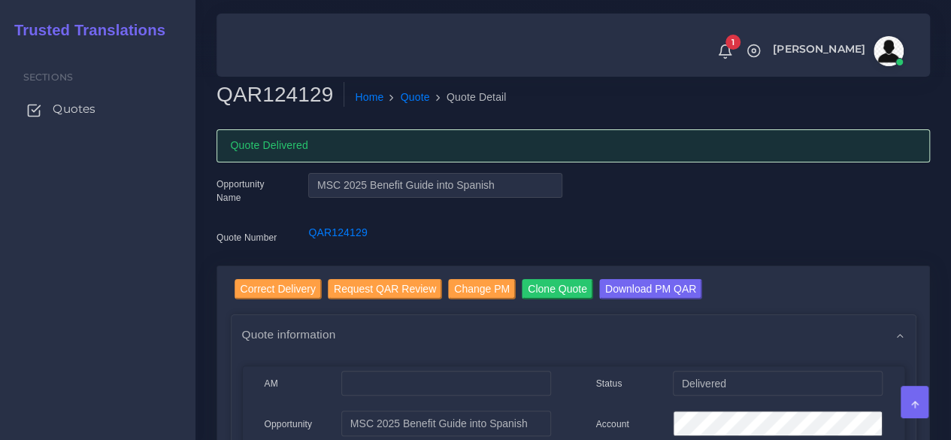
click at [86, 116] on span "Quotes" at bounding box center [74, 109] width 43 height 17
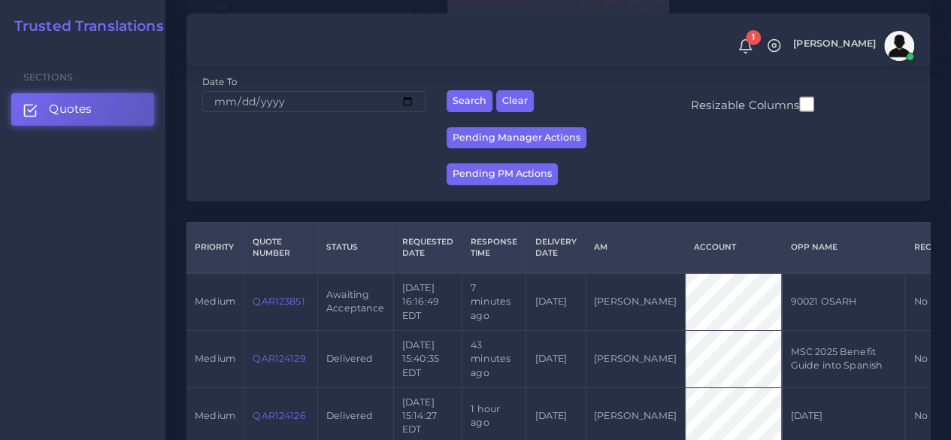
scroll to position [376, 0]
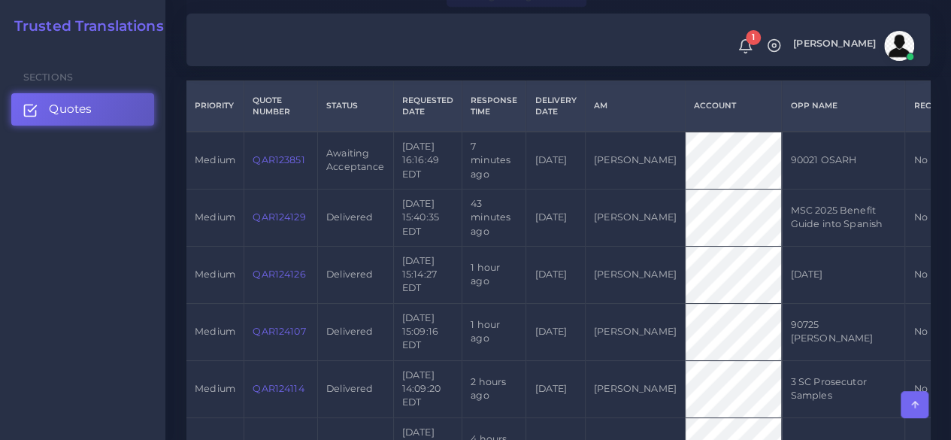
click at [274, 164] on link "QAR123851" at bounding box center [279, 159] width 52 height 11
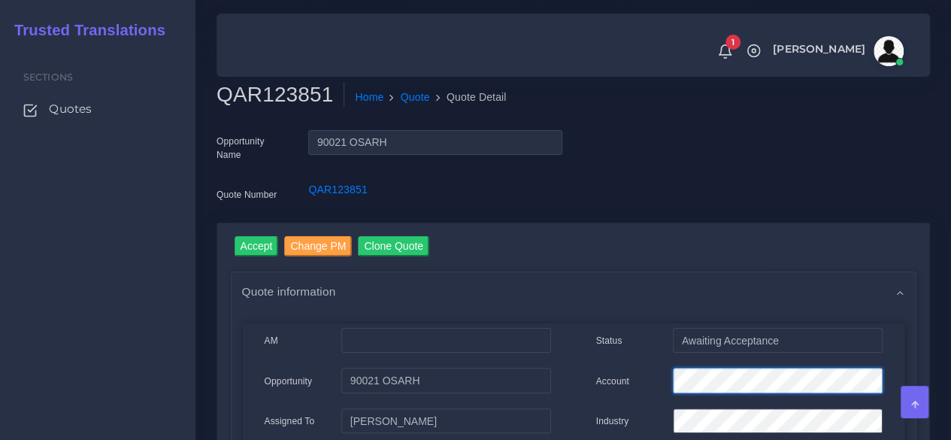
click at [623, 372] on div "Account" at bounding box center [739, 383] width 309 height 30
click at [271, 243] on input "Accept" at bounding box center [257, 246] width 44 height 20
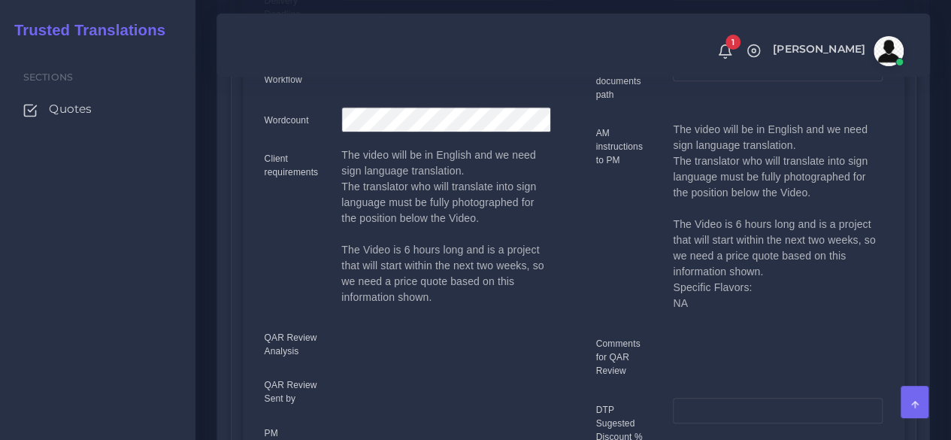
scroll to position [526, 0]
